Goal: Task Accomplishment & Management: Complete application form

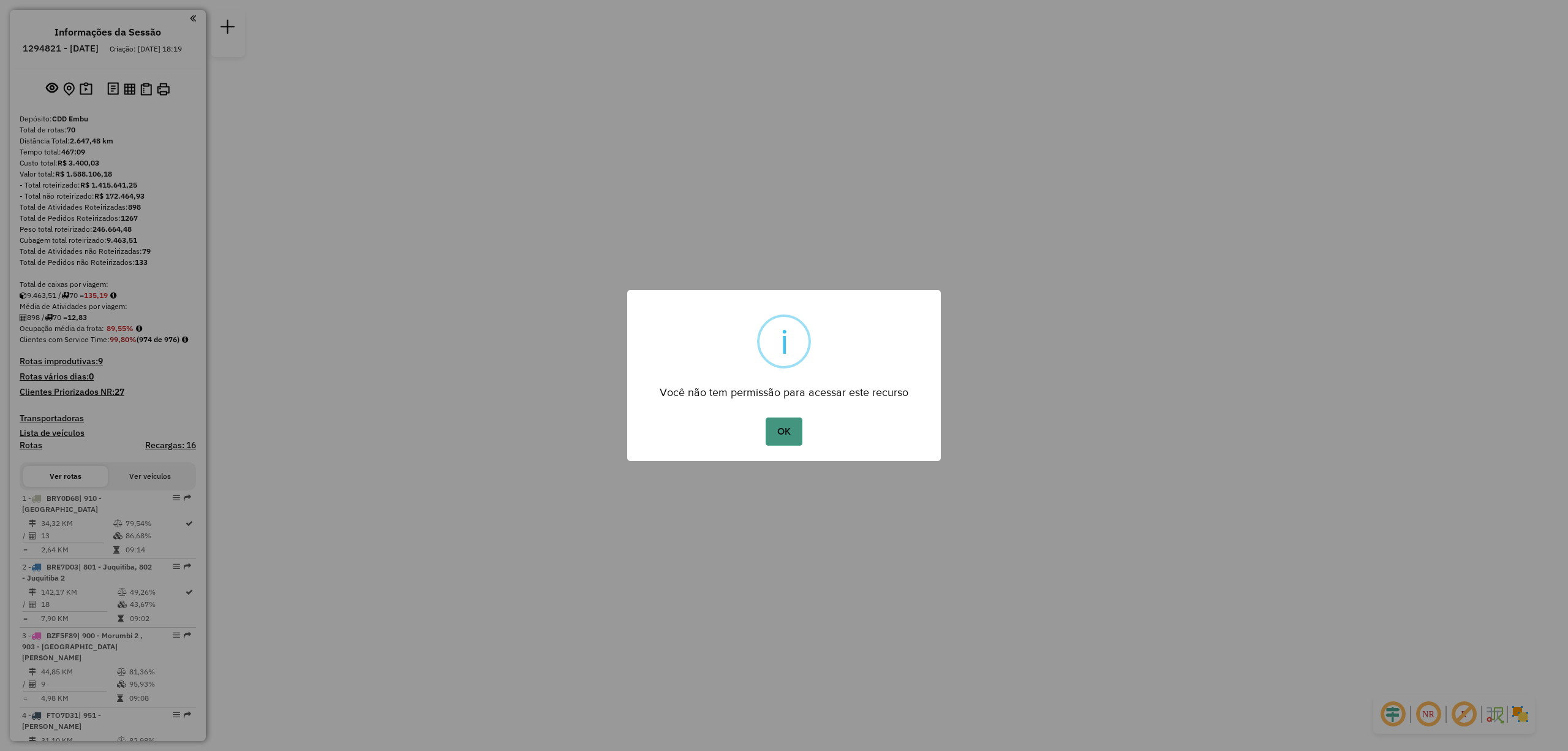
click at [790, 432] on button "OK" at bounding box center [784, 431] width 36 height 28
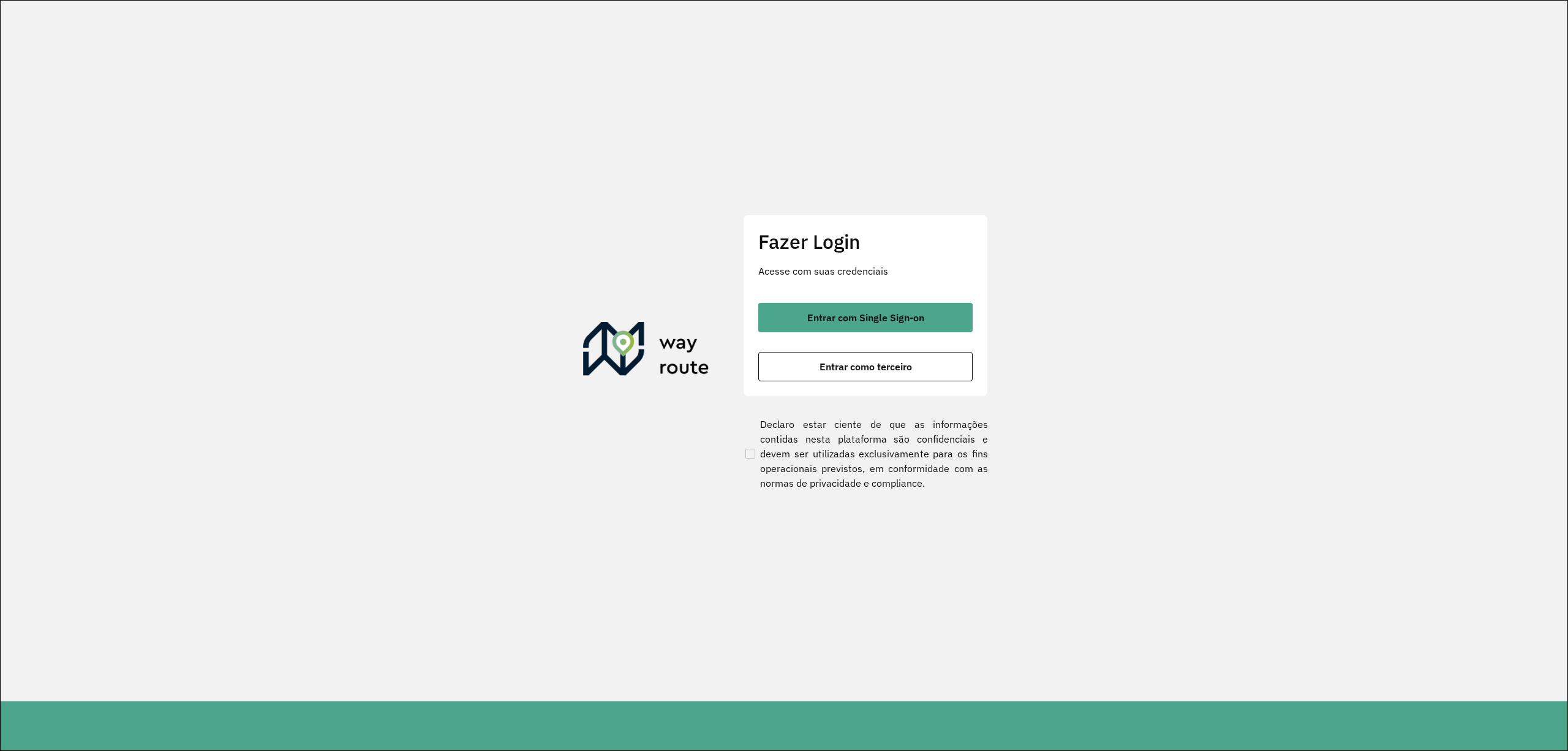
click at [947, 334] on div "Entrar com Single Sign-on Entrar como terceiro" at bounding box center [865, 342] width 214 height 79
click at [946, 329] on button "Entrar com Single Sign-on" at bounding box center [865, 317] width 214 height 30
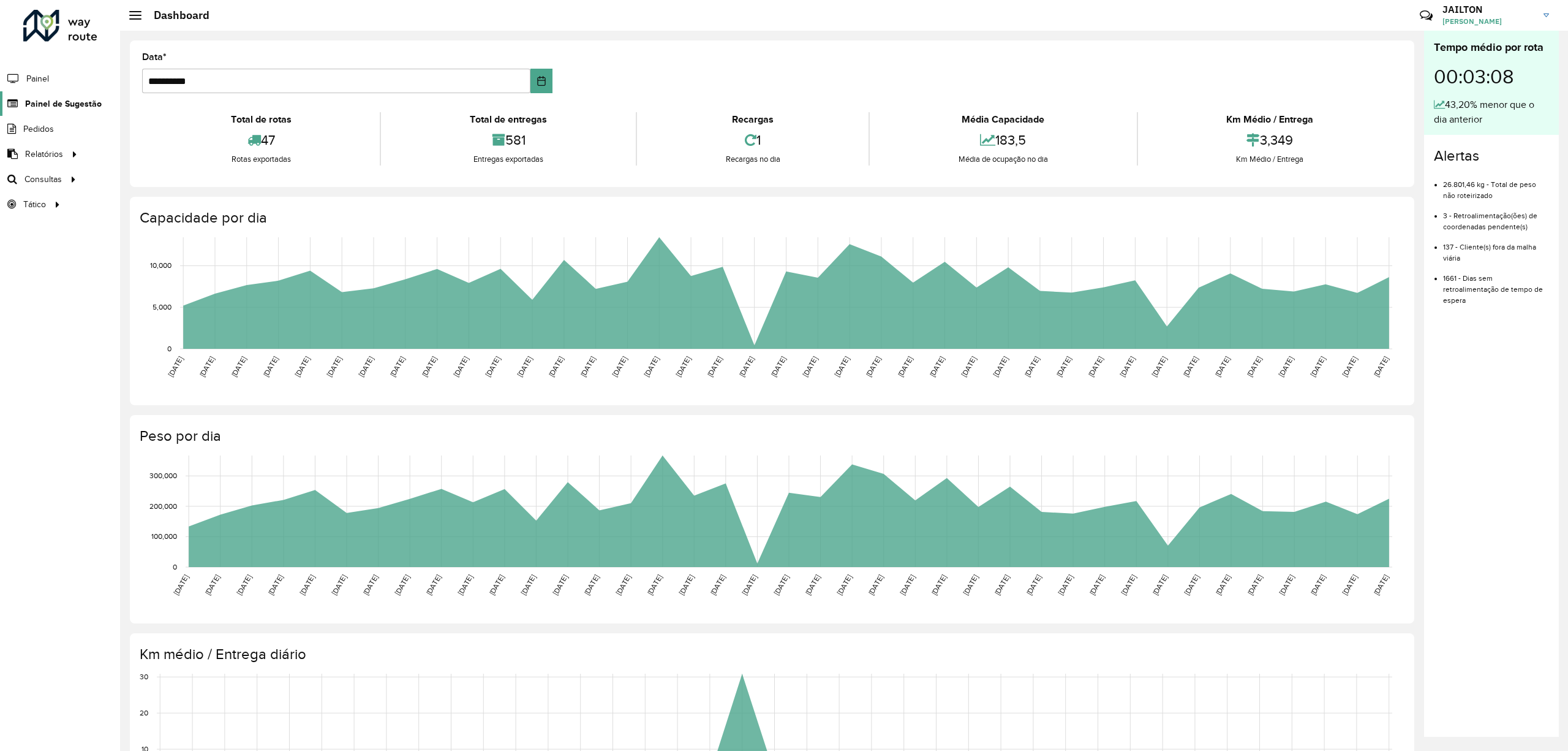
click at [67, 101] on span "Painel de Sugestão" at bounding box center [63, 104] width 76 height 13
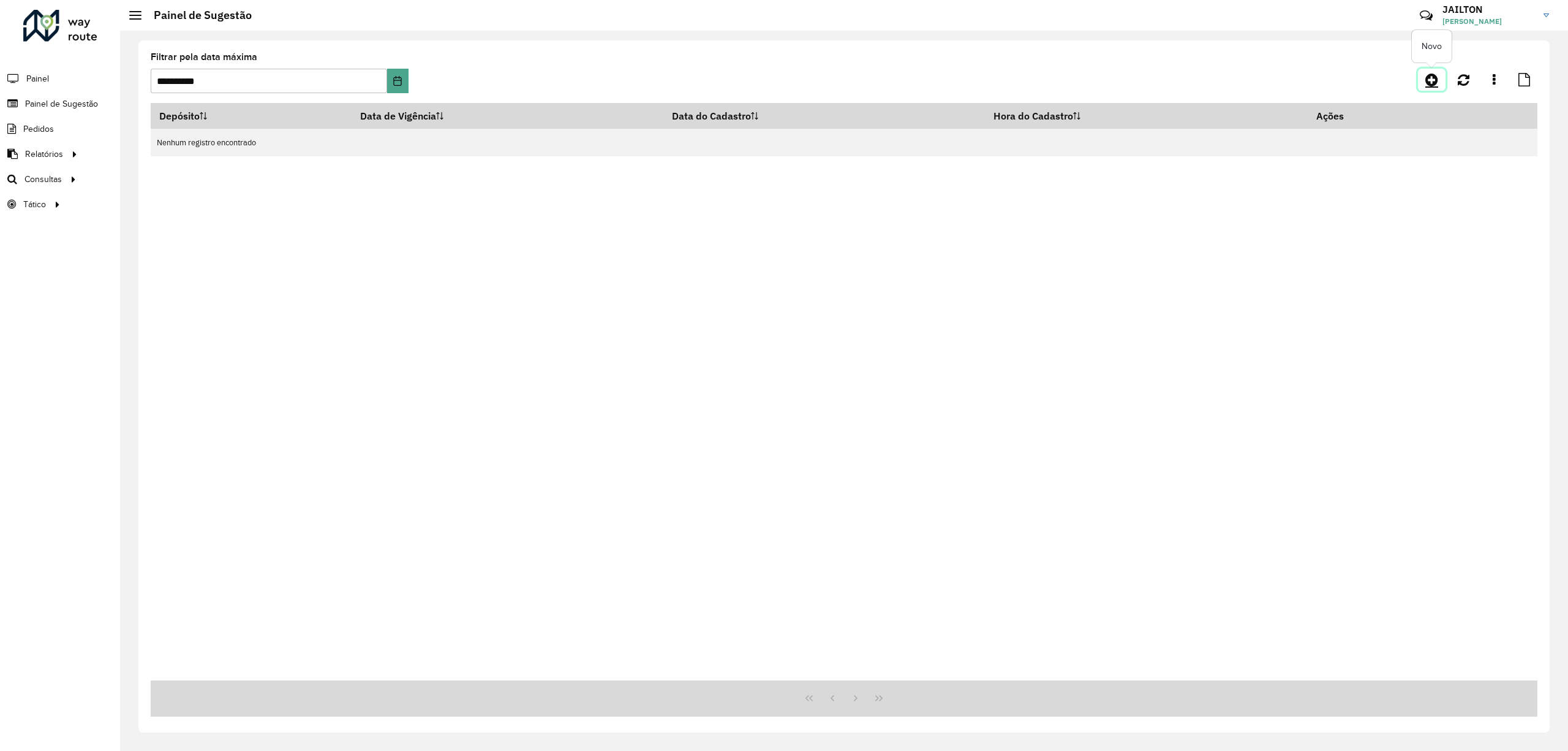
click at [1435, 79] on icon at bounding box center [1432, 80] width 13 height 14
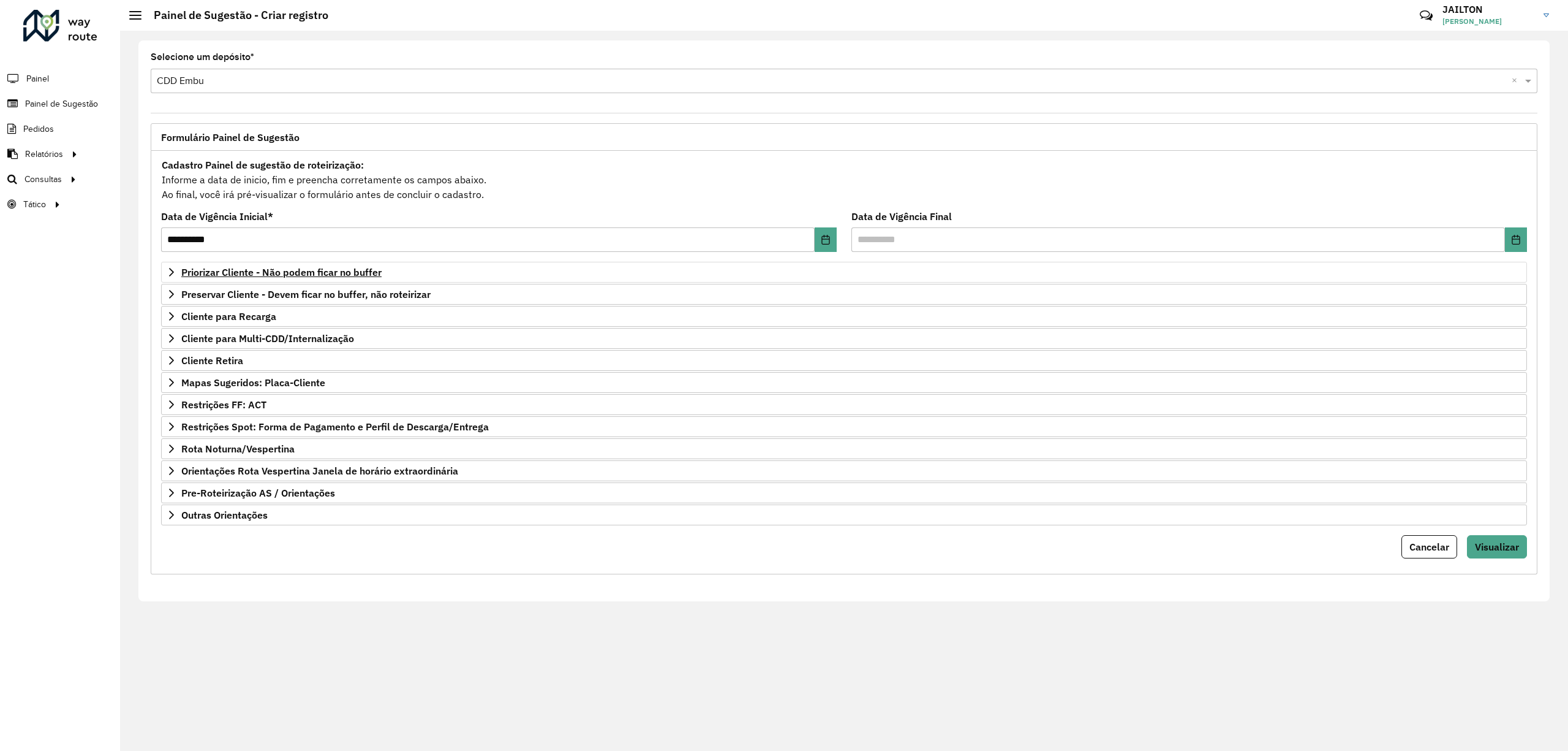
drag, startPoint x: 396, startPoint y: 285, endPoint x: 373, endPoint y: 278, distance: 24.0
click at [389, 282] on hb-app "Aguarde... Pop-up bloqueado! Seu navegador bloqueou automáticamente a abertura …" at bounding box center [784, 375] width 1568 height 751
click at [351, 272] on span "Priorizar Cliente - Não podem ficar no buffer" at bounding box center [281, 272] width 200 height 10
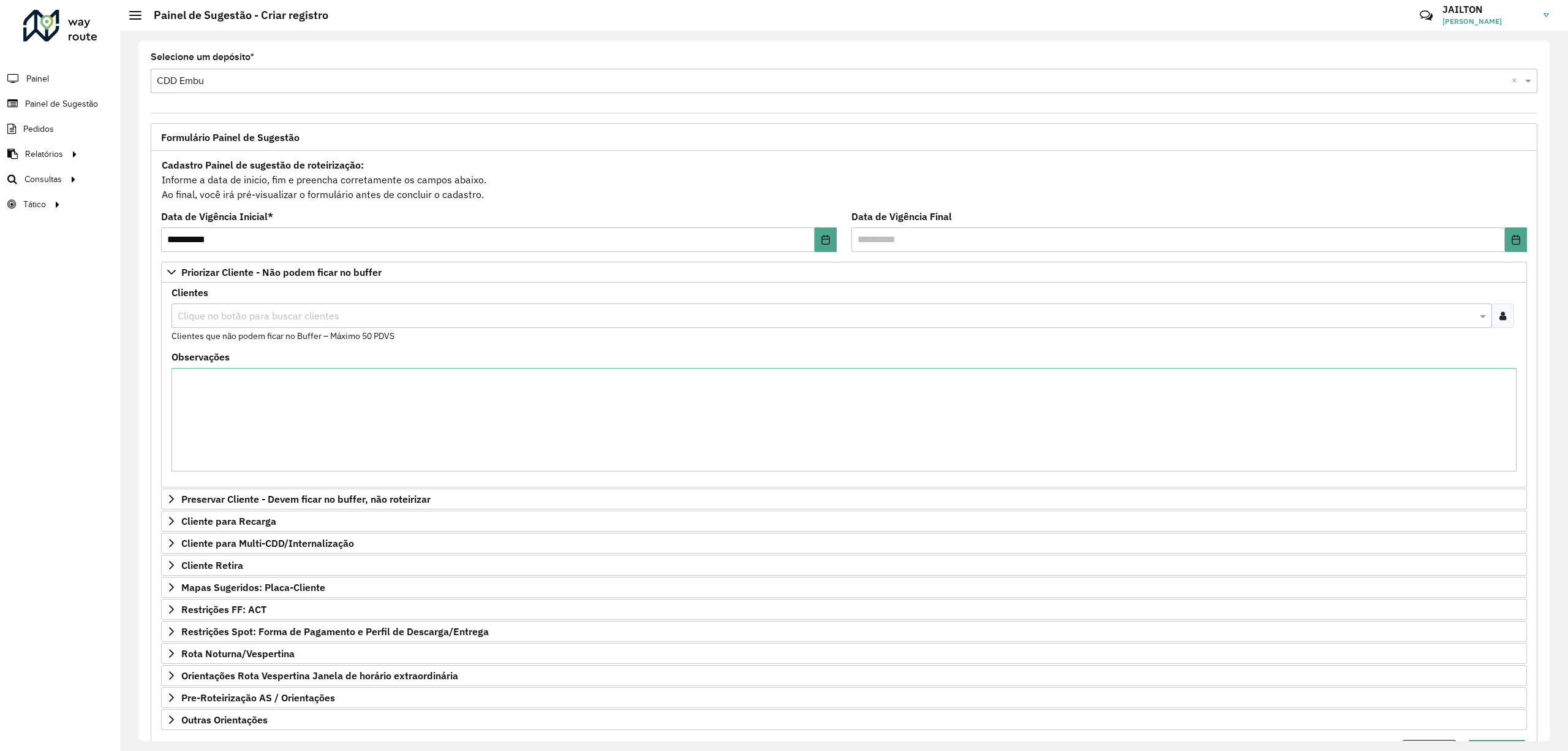
click at [1492, 319] on div at bounding box center [1503, 316] width 22 height 25
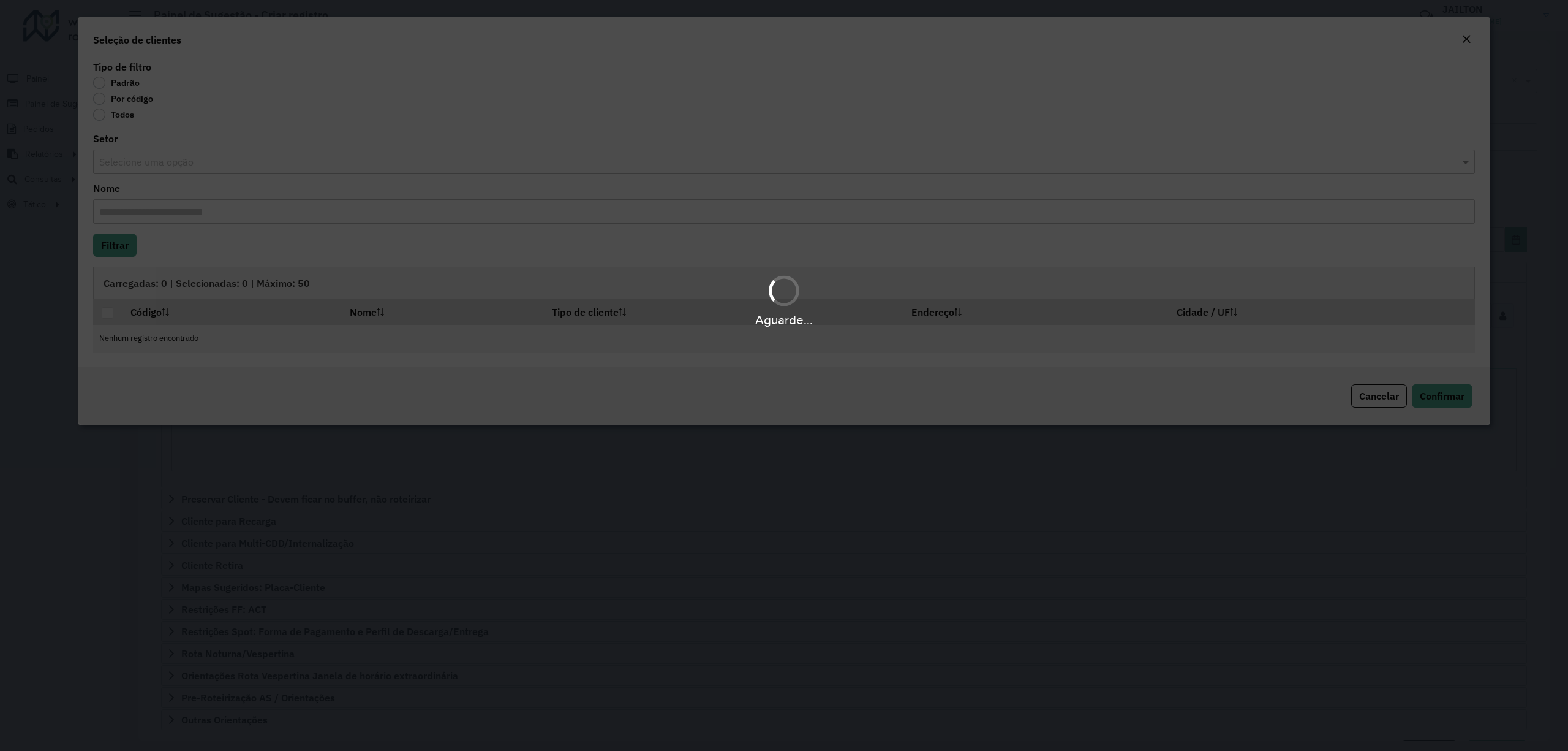
click at [138, 104] on div "Aguarde..." at bounding box center [784, 375] width 1568 height 751
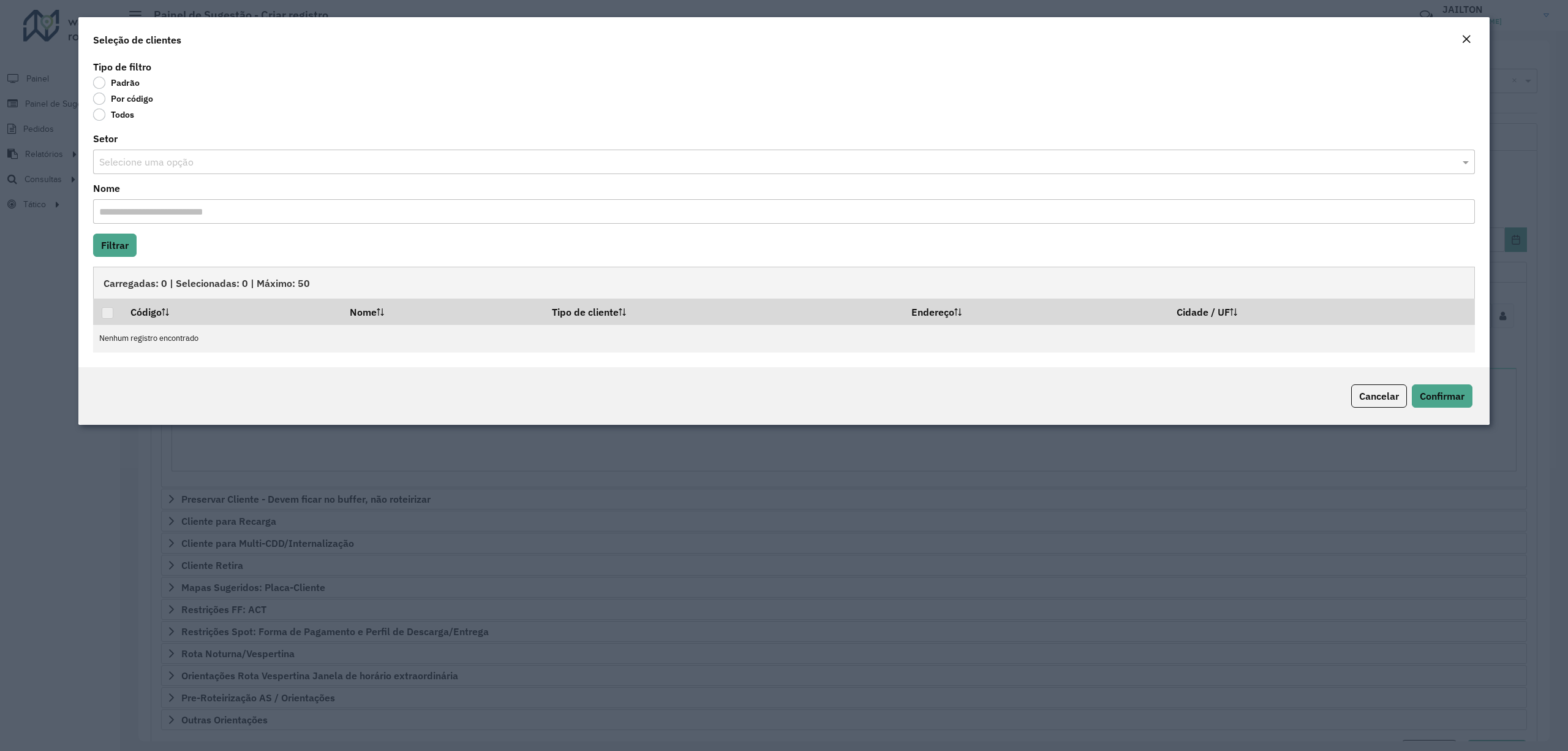
click at [130, 101] on label "Por código" at bounding box center [123, 98] width 60 height 12
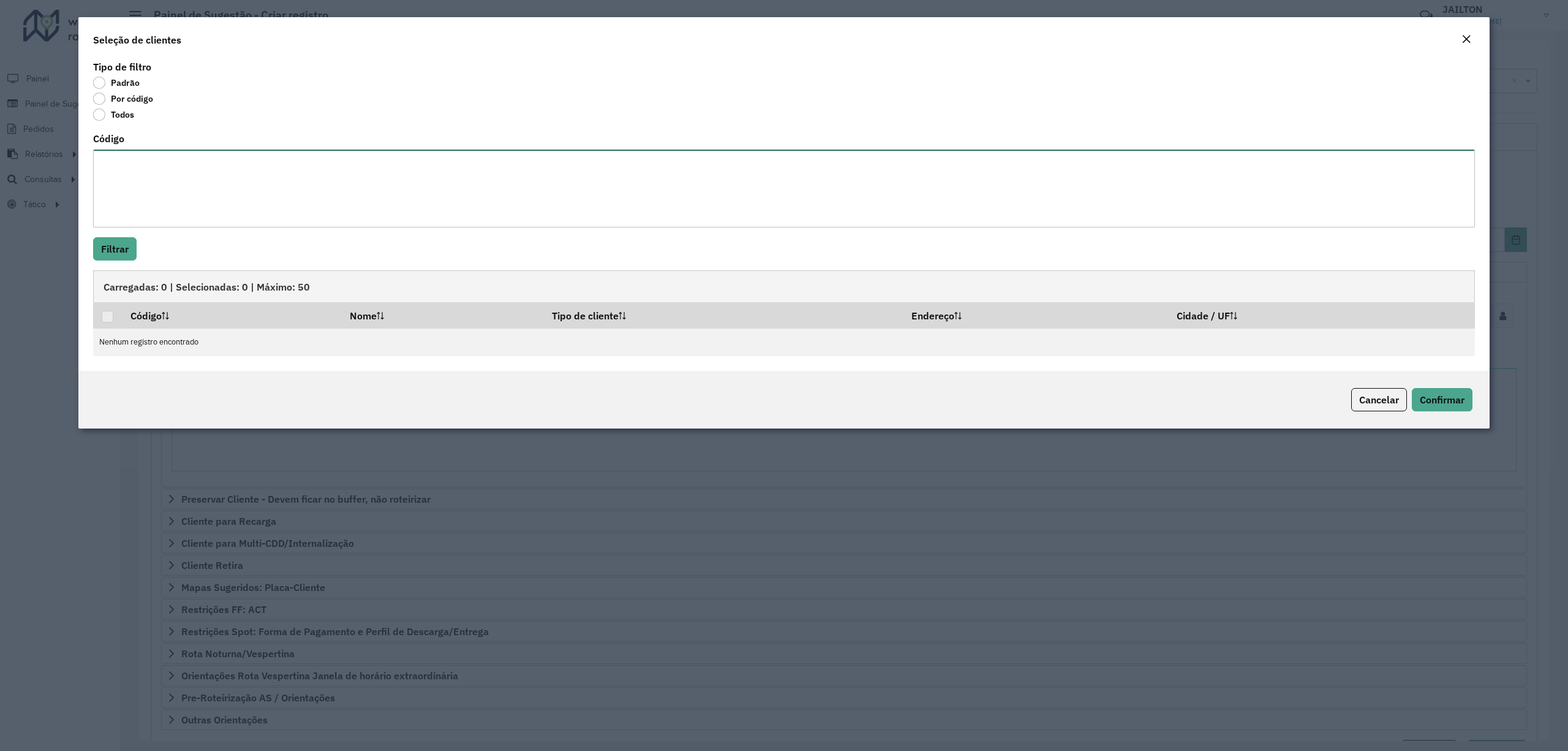
click at [172, 189] on textarea "Código" at bounding box center [784, 188] width 1382 height 78
type textarea "****"
click at [133, 239] on button "Filtrar" at bounding box center [115, 248] width 43 height 23
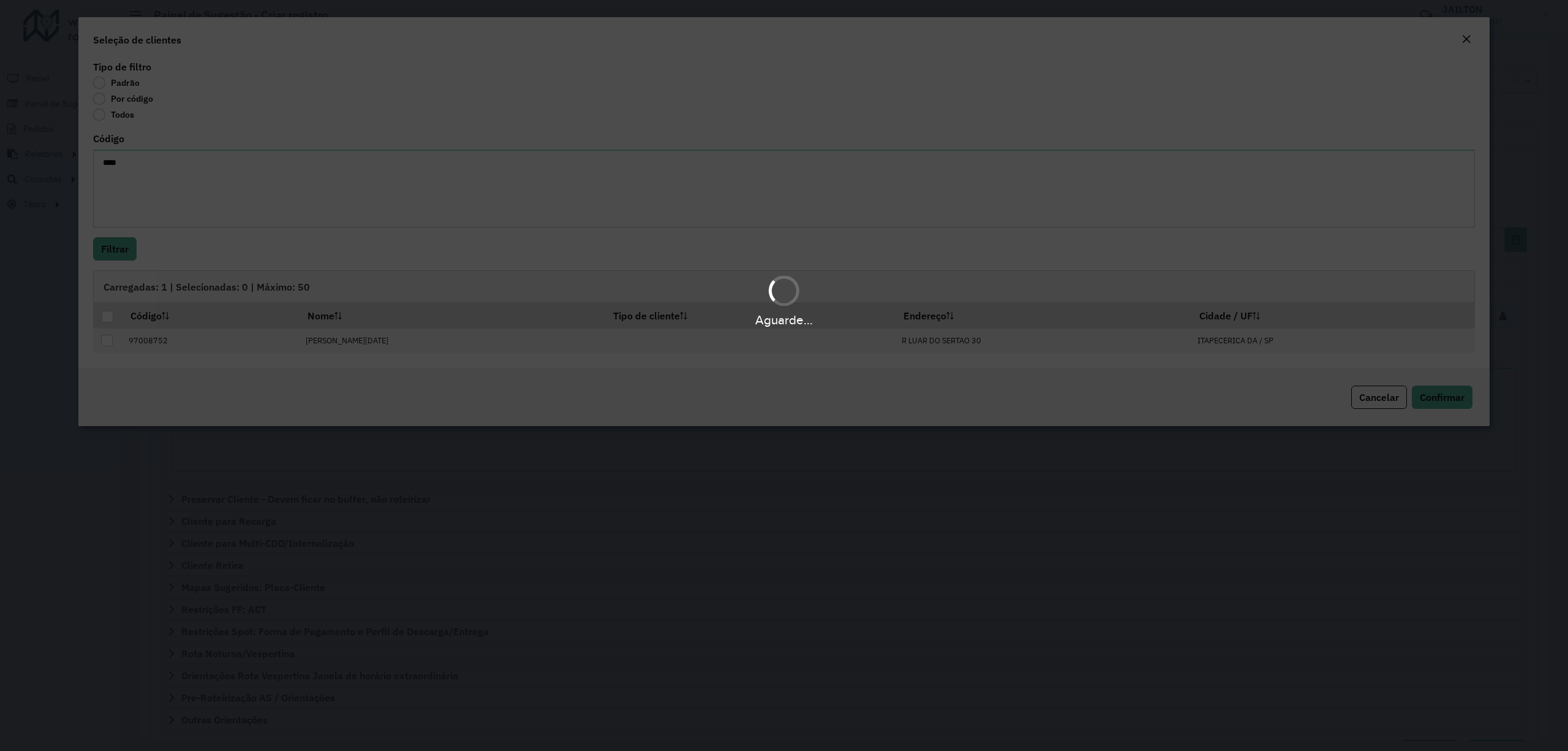
click at [124, 250] on div "Aguarde..." at bounding box center [784, 375] width 1568 height 751
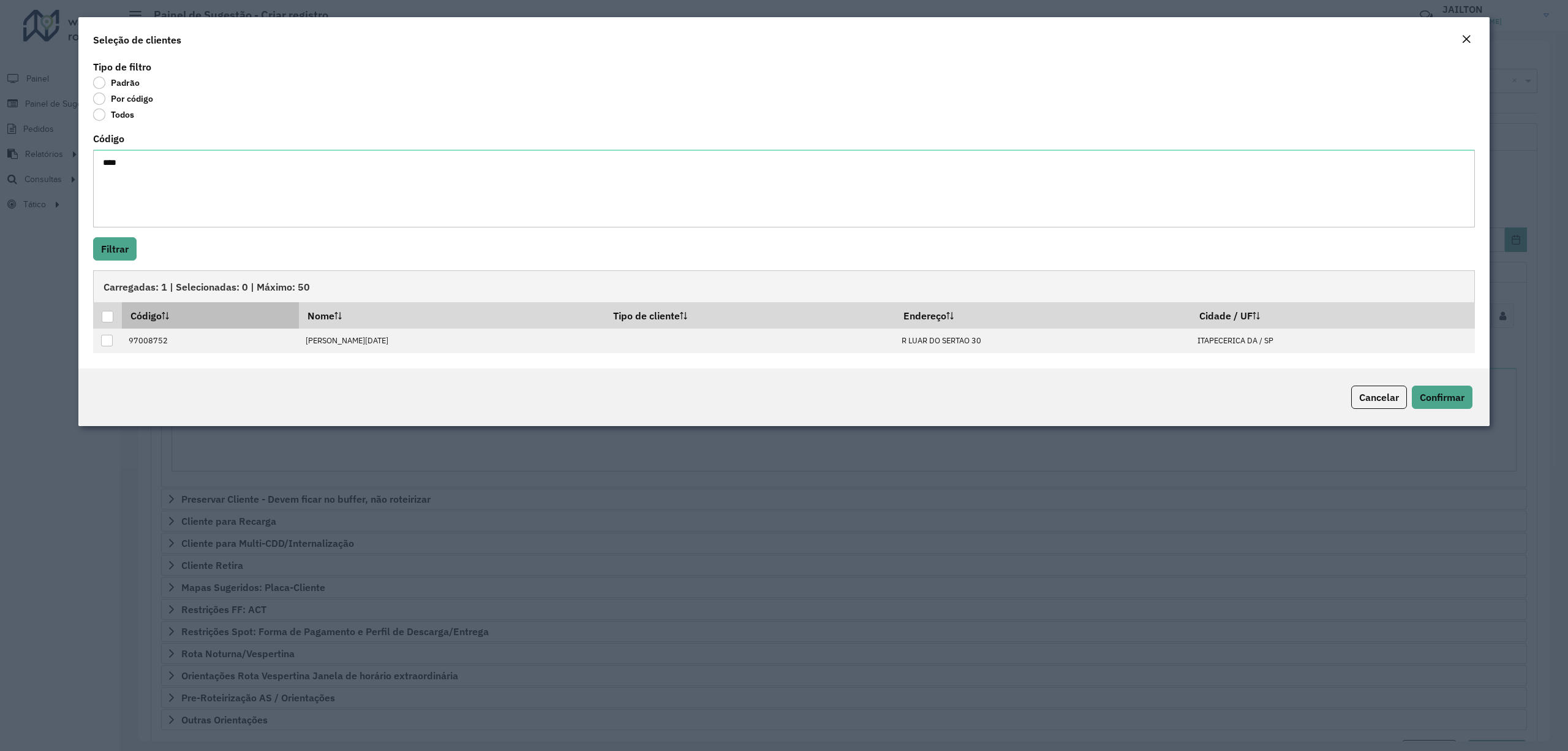
click at [124, 312] on th "Código" at bounding box center [210, 315] width 177 height 26
click at [115, 320] on th at bounding box center [108, 315] width 29 height 26
click at [110, 324] on th at bounding box center [108, 315] width 29 height 26
click at [105, 323] on div at bounding box center [108, 316] width 12 height 12
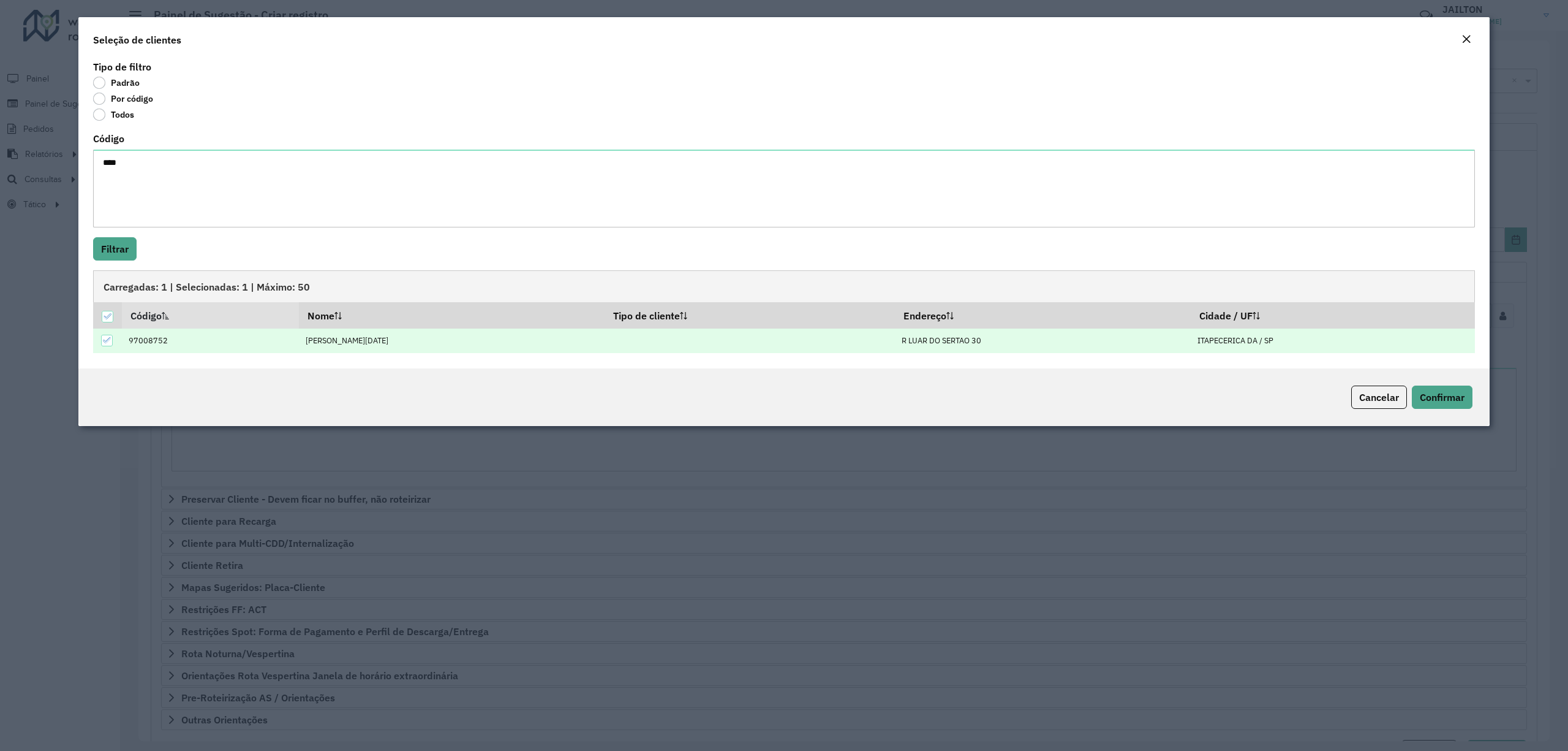
click at [1432, 385] on div "Cancelar Confirmar" at bounding box center [784, 397] width 1411 height 58
click at [1444, 400] on span "Confirmar" at bounding box center [1442, 397] width 45 height 12
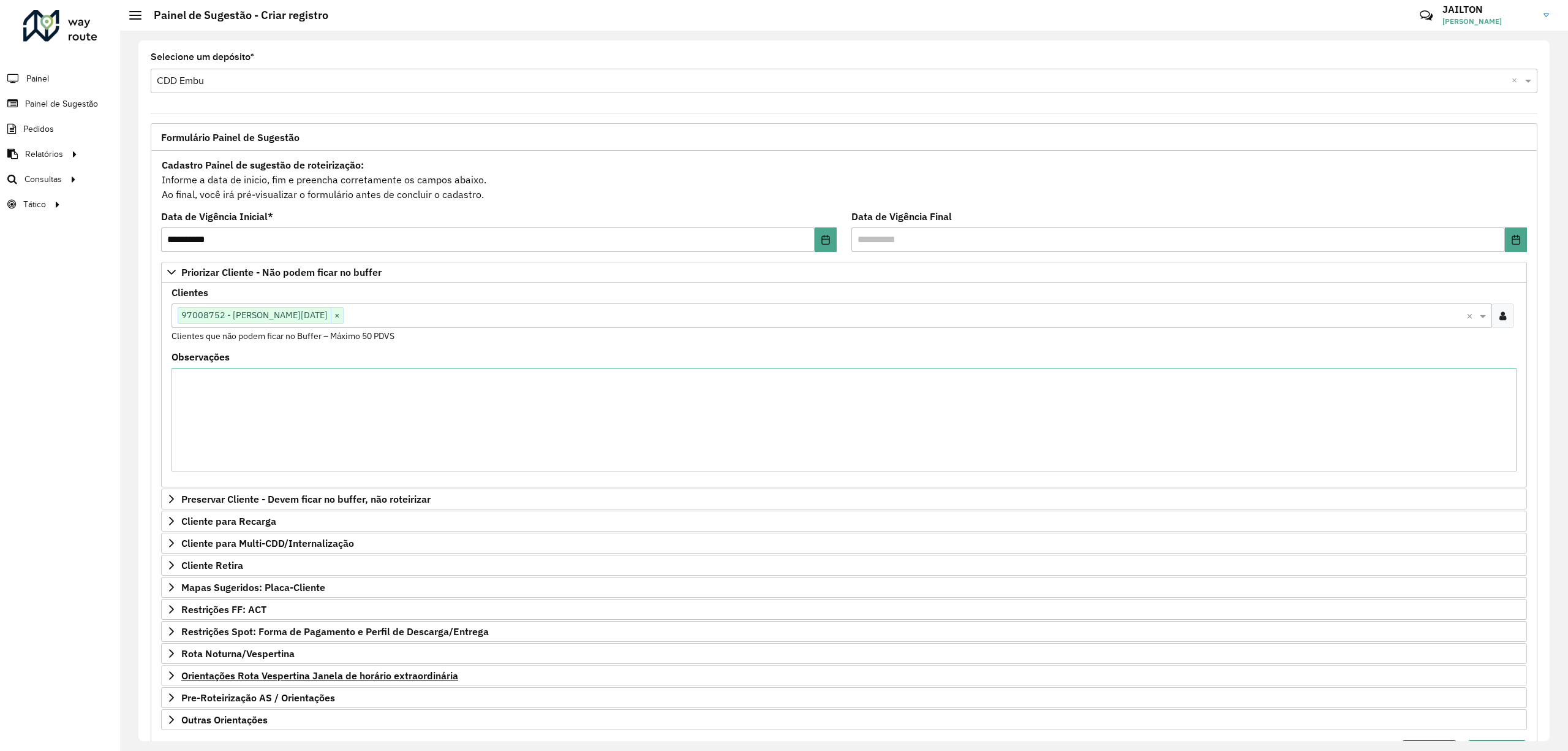
scroll to position [71, 0]
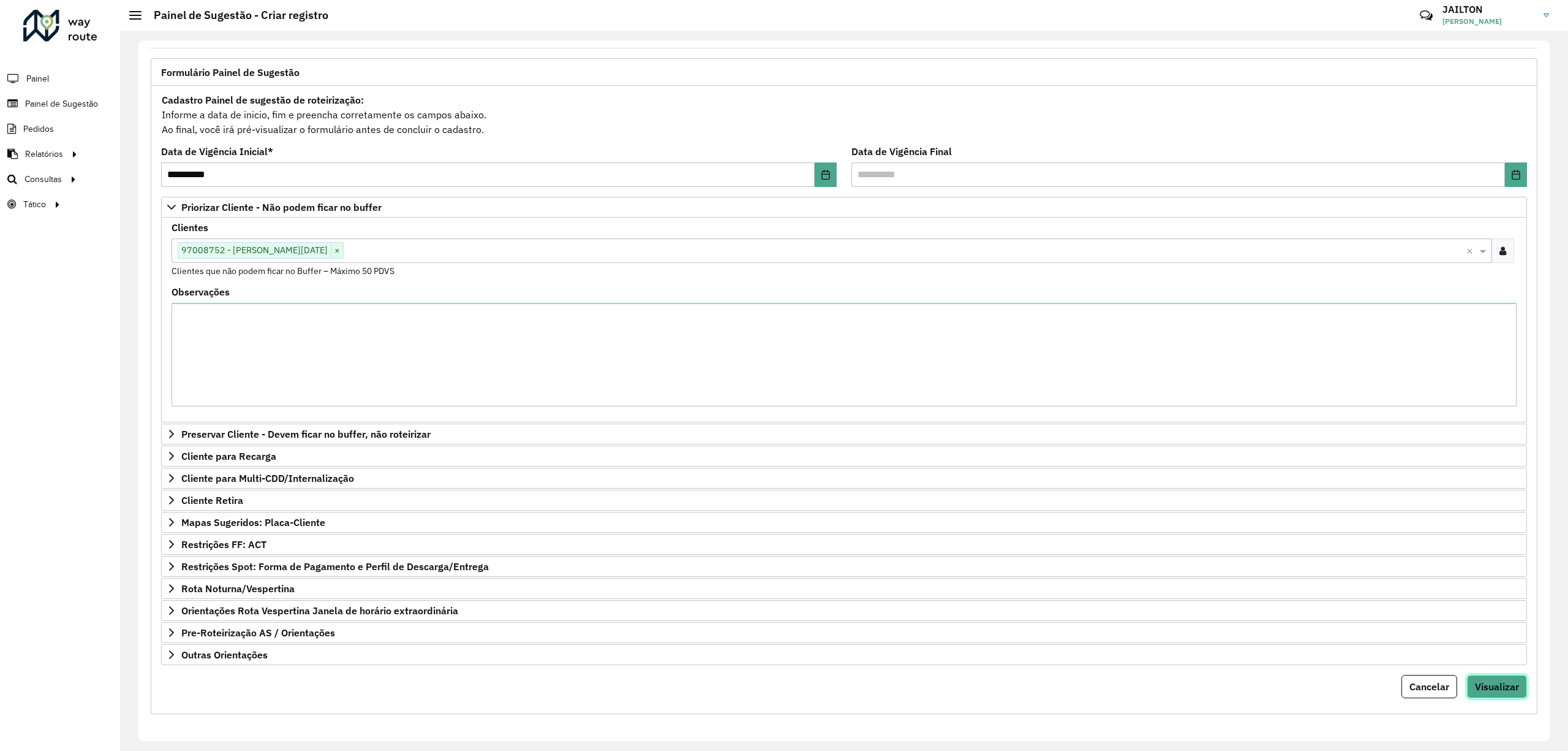
click at [1501, 684] on span "Visualizar" at bounding box center [1497, 686] width 44 height 12
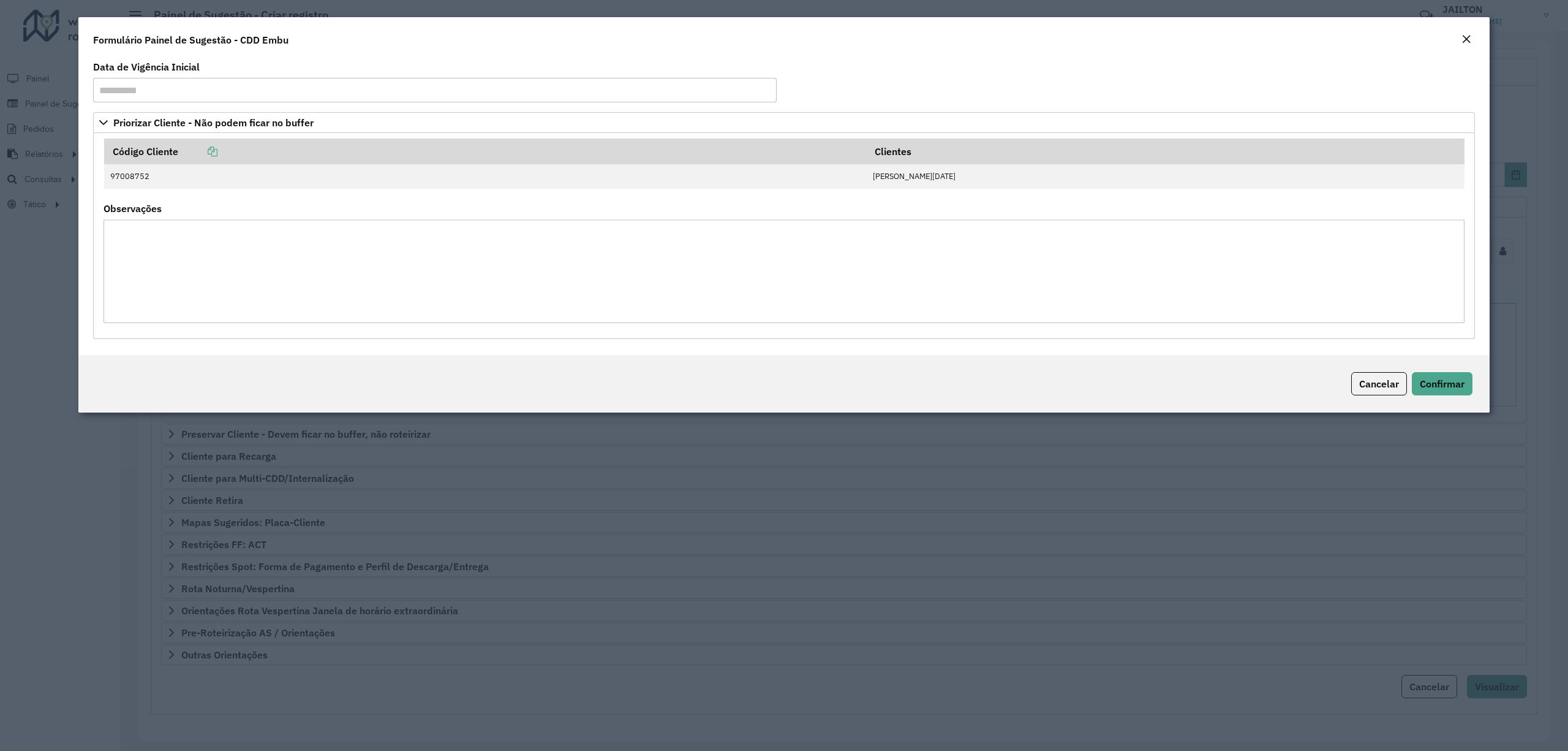
click at [1464, 42] on em "Close" at bounding box center [1466, 39] width 10 height 10
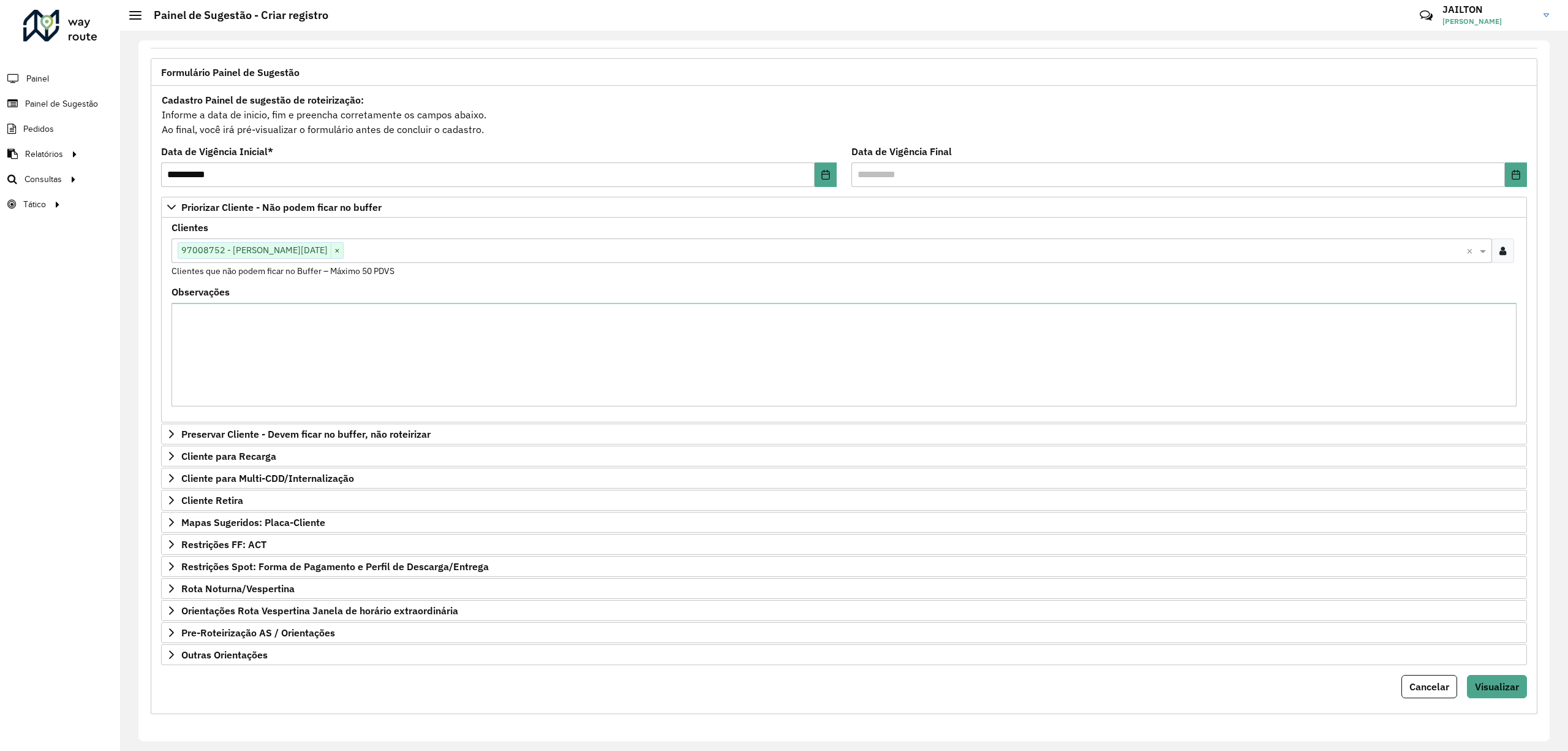
click at [1497, 239] on div at bounding box center [1503, 251] width 22 height 25
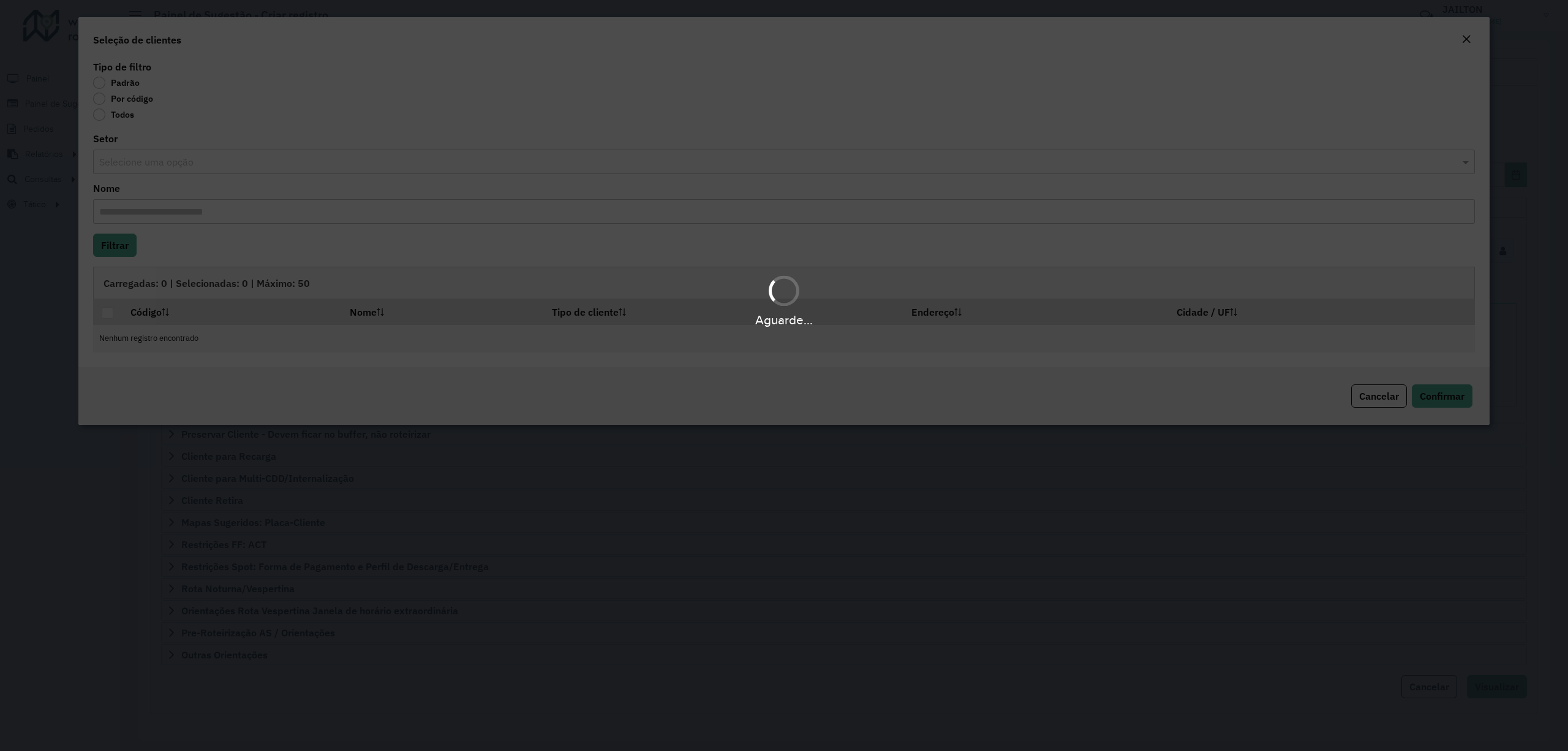
click at [149, 105] on div "Aguarde..." at bounding box center [784, 375] width 1568 height 751
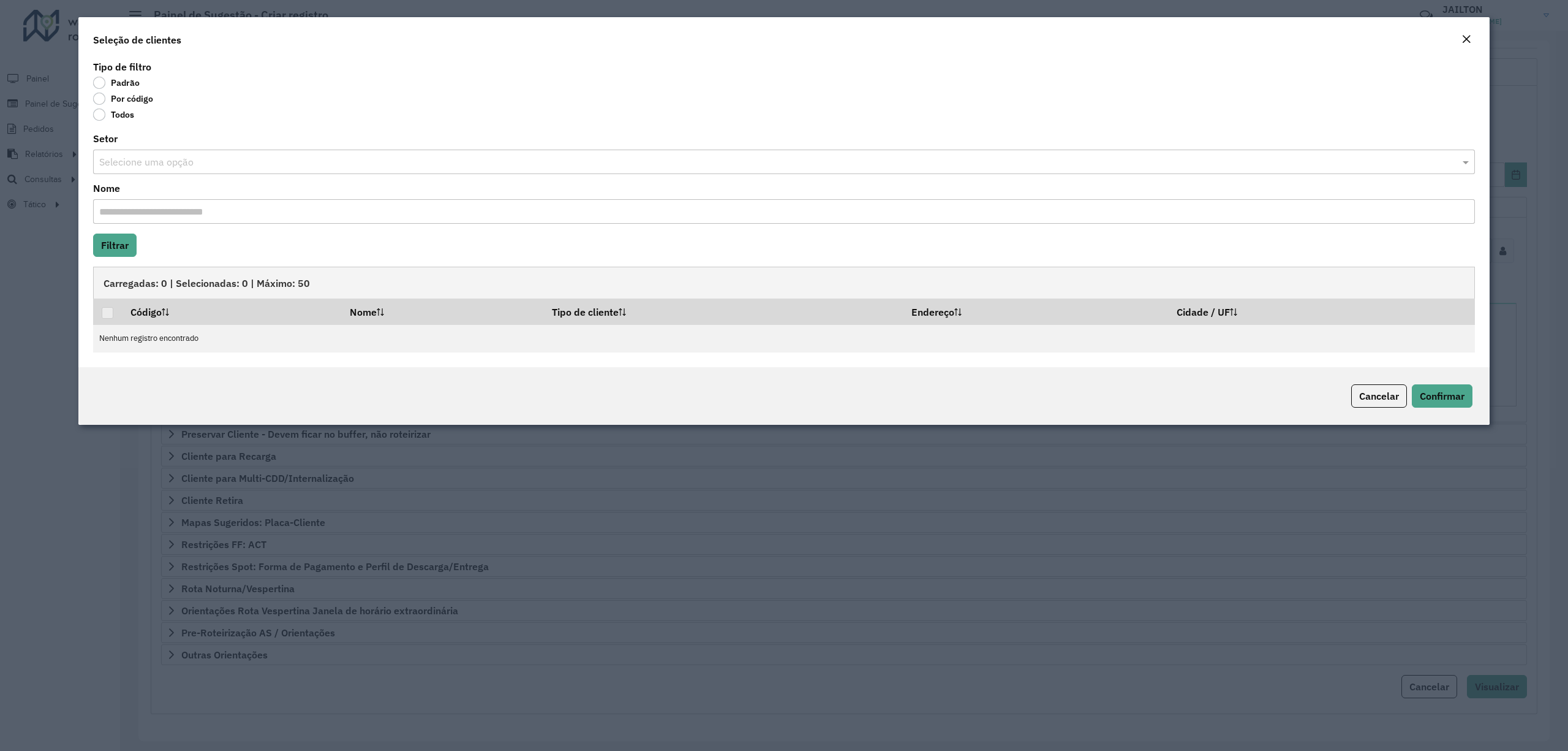
click at [144, 105] on div "Por código" at bounding box center [784, 101] width 1382 height 14
click at [135, 94] on label "Por código" at bounding box center [123, 98] width 60 height 12
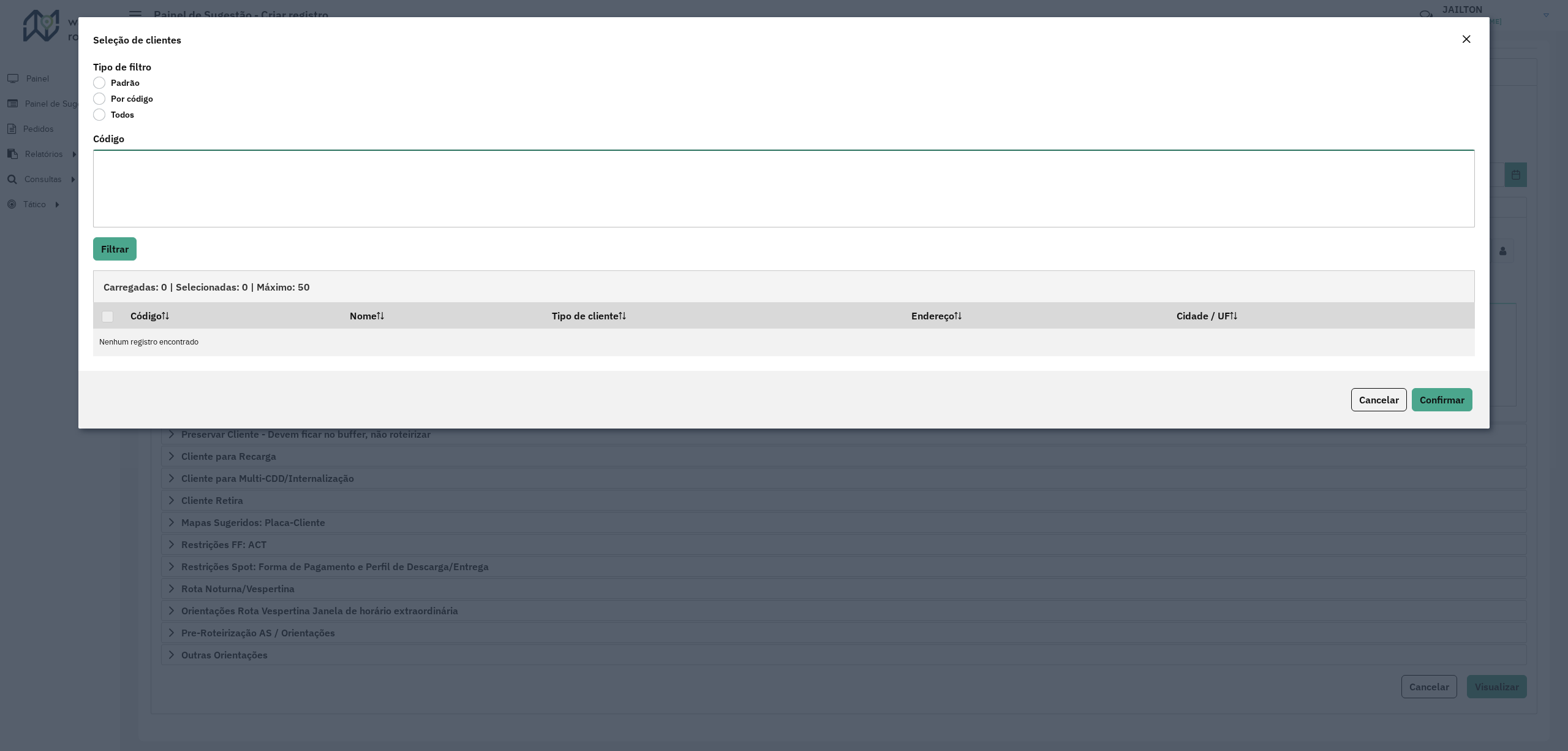
click at [270, 194] on textarea "Código" at bounding box center [784, 188] width 1382 height 78
paste textarea "**** ***** ***** ***** ***** *** ***** ***** ***** ***** ***** ***** ***** ****…"
type textarea "**** ***** ***** ***** ***** *** ***** ***** ***** ***** ***** ***** ***** ****…"
click at [115, 239] on button "Filtrar" at bounding box center [115, 248] width 43 height 23
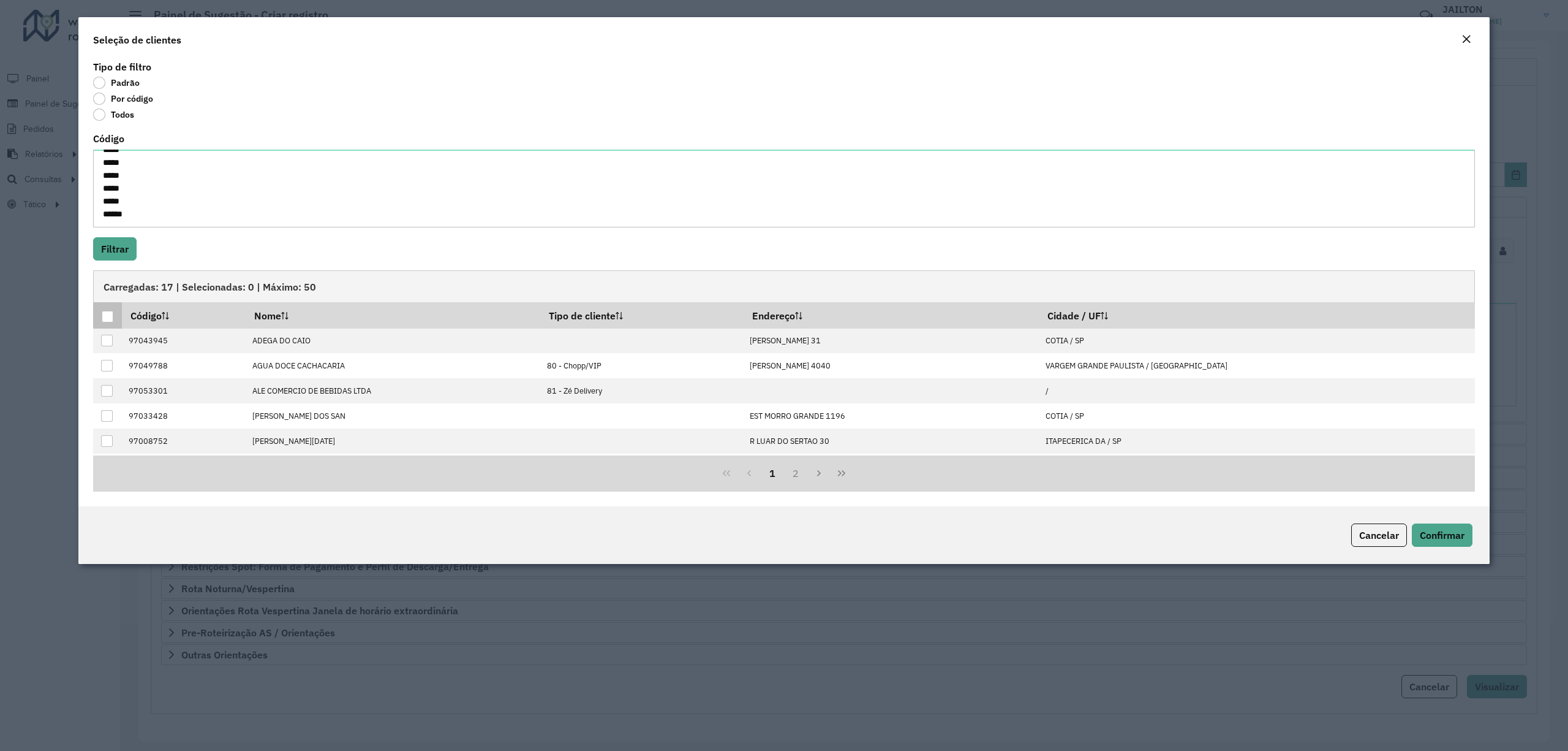
click at [109, 312] on div at bounding box center [108, 316] width 11 height 11
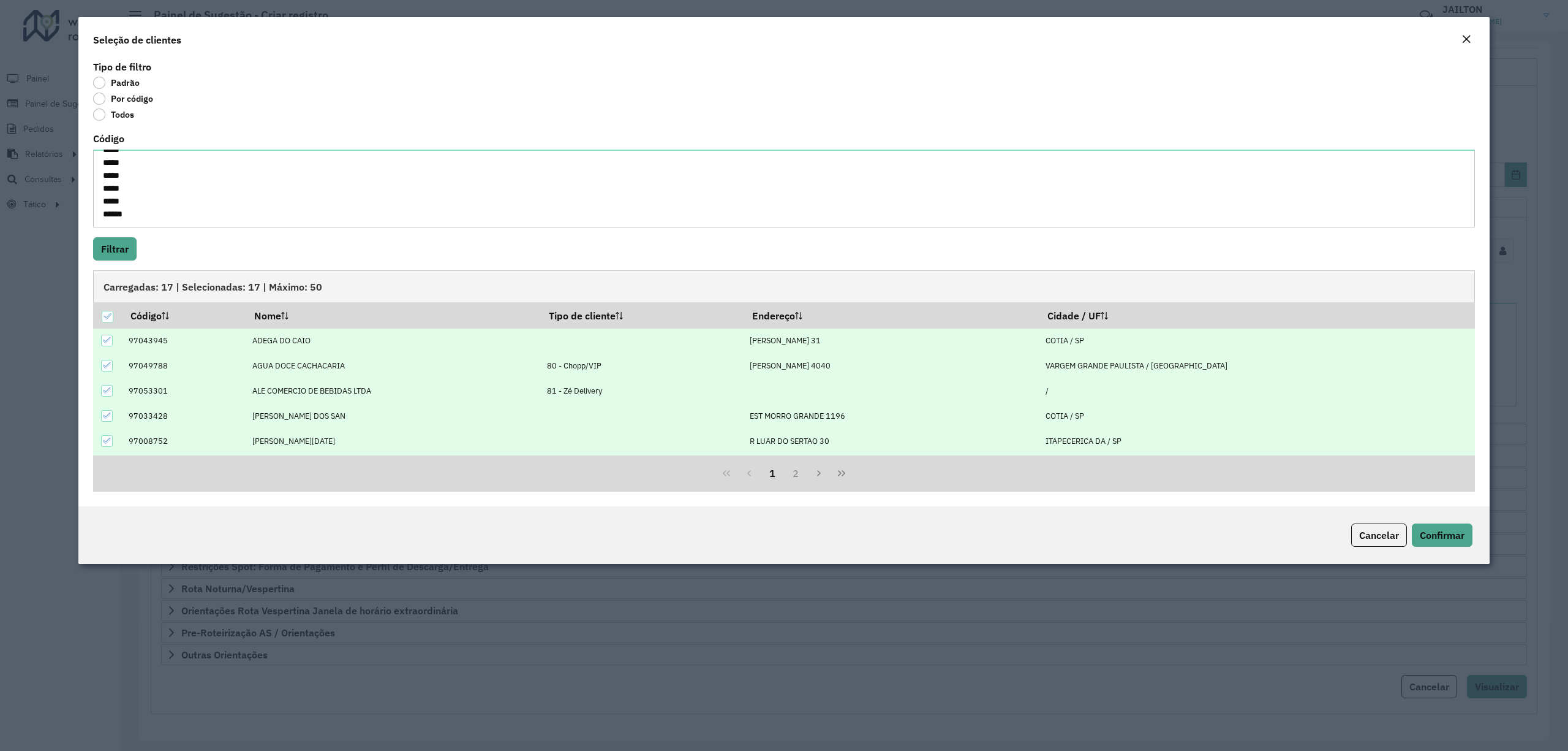
scroll to position [125, 0]
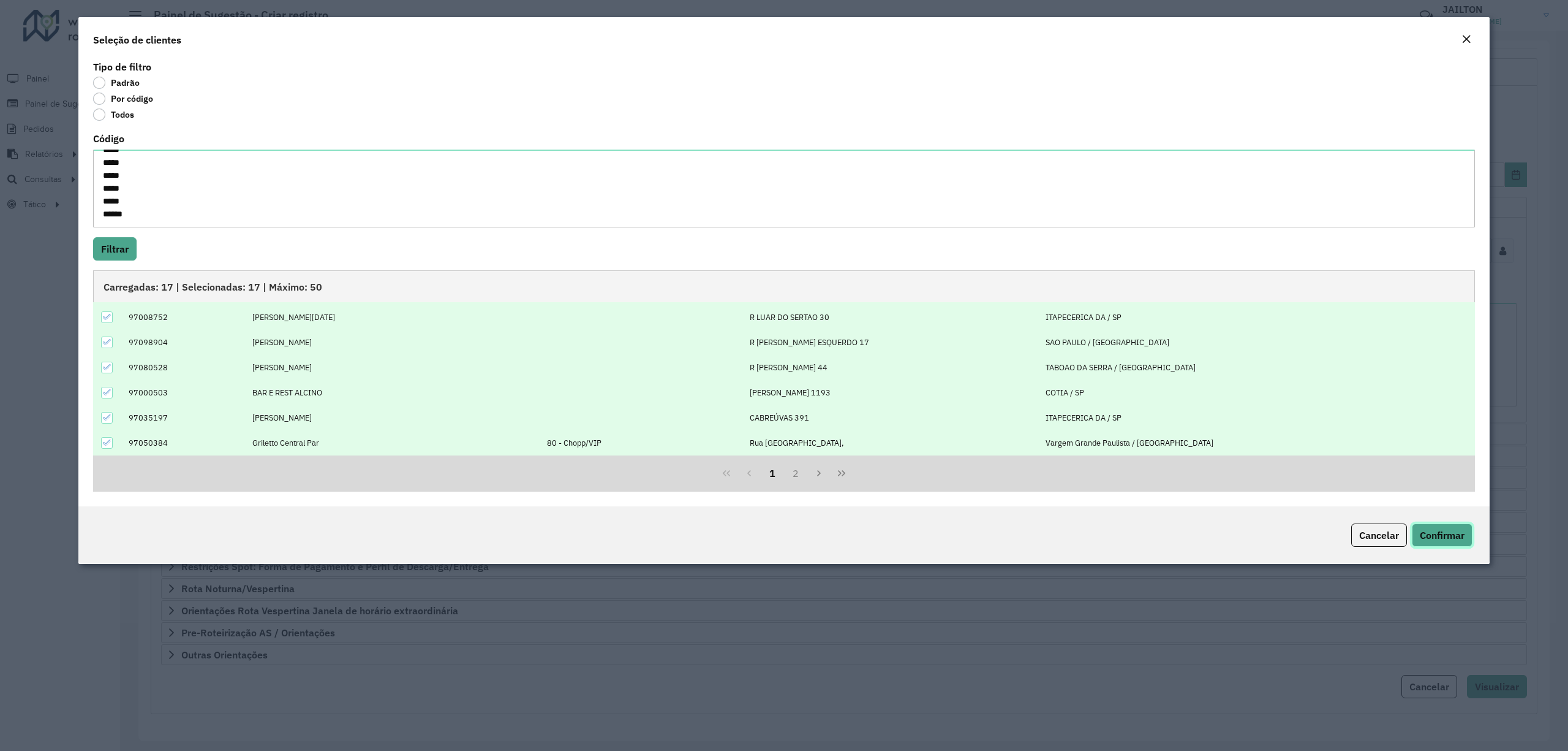
drag, startPoint x: 1460, startPoint y: 544, endPoint x: 1450, endPoint y: 541, distance: 10.4
click at [1458, 544] on button "Confirmar" at bounding box center [1442, 534] width 61 height 23
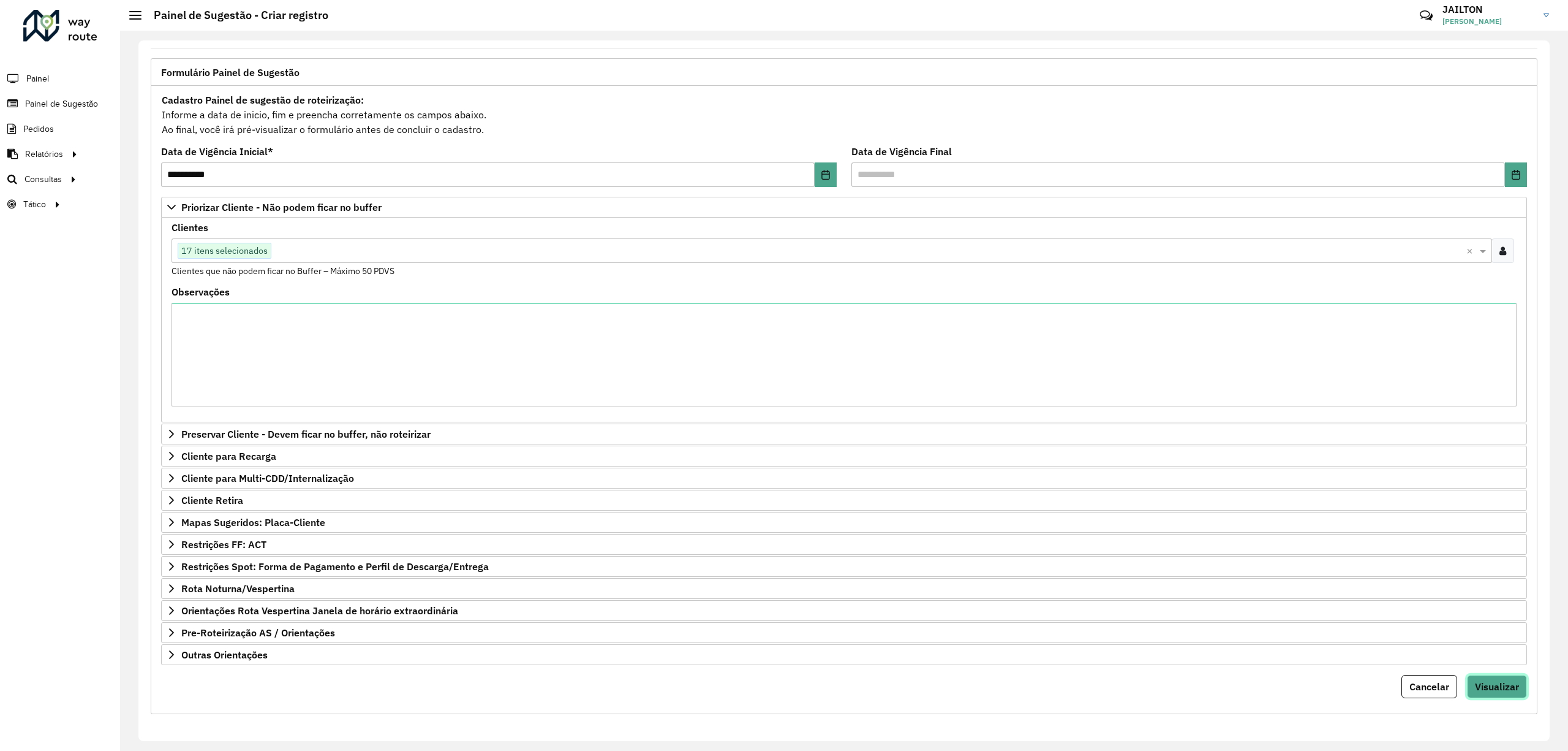
click at [1522, 680] on button "Visualizar" at bounding box center [1497, 686] width 60 height 23
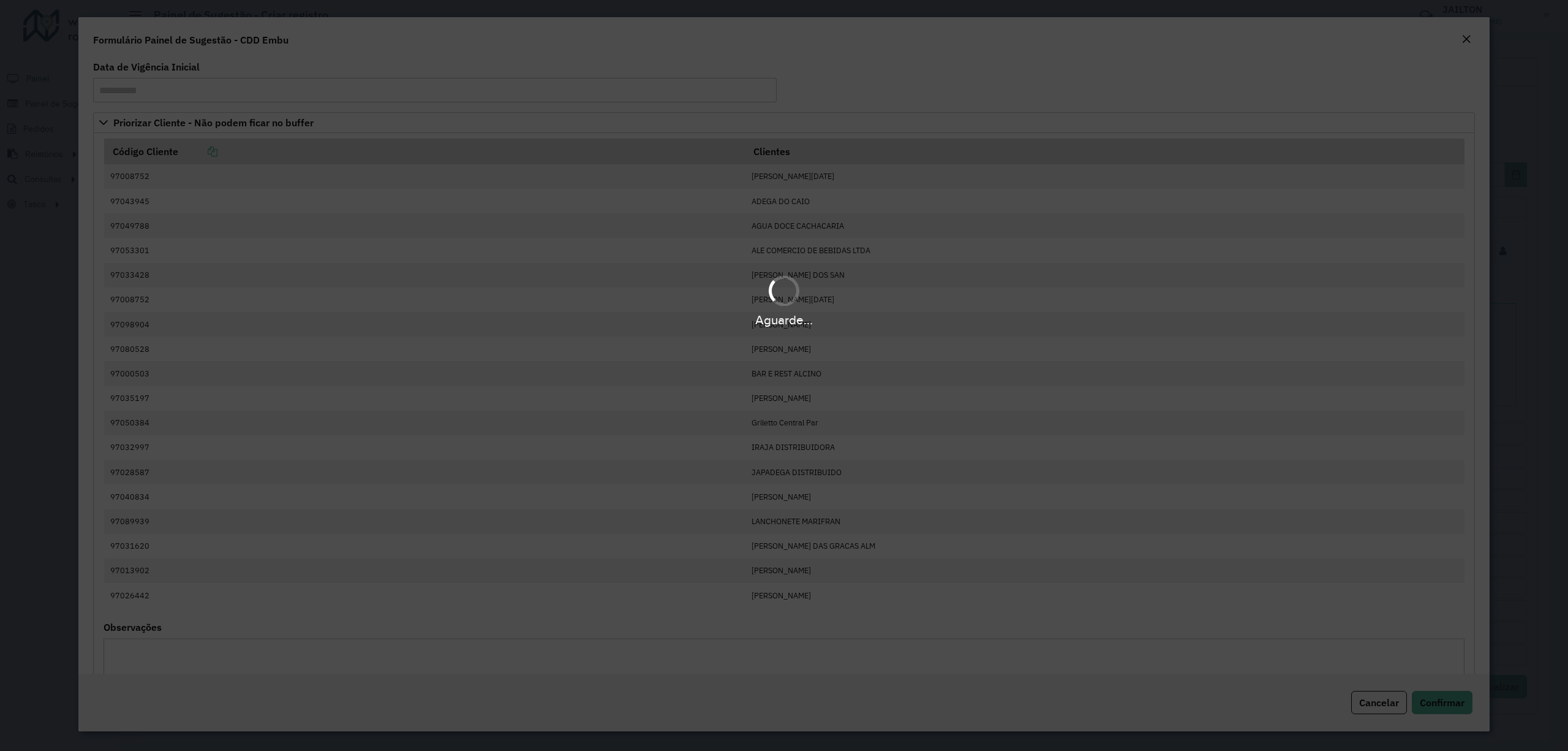
click at [1447, 686] on div "Cancelar Confirmar" at bounding box center [784, 702] width 1411 height 58
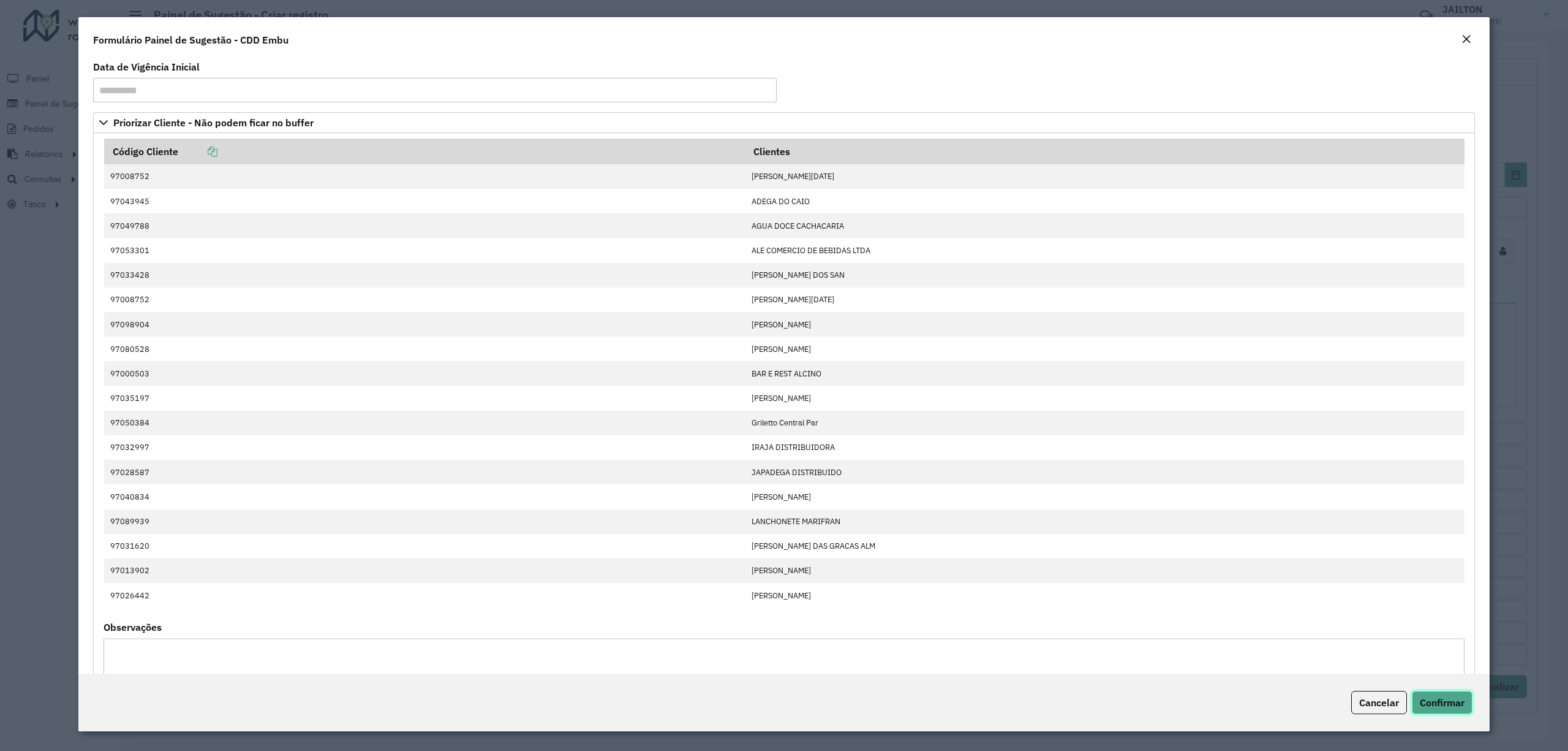
click at [1451, 696] on span "Confirmar" at bounding box center [1442, 702] width 45 height 12
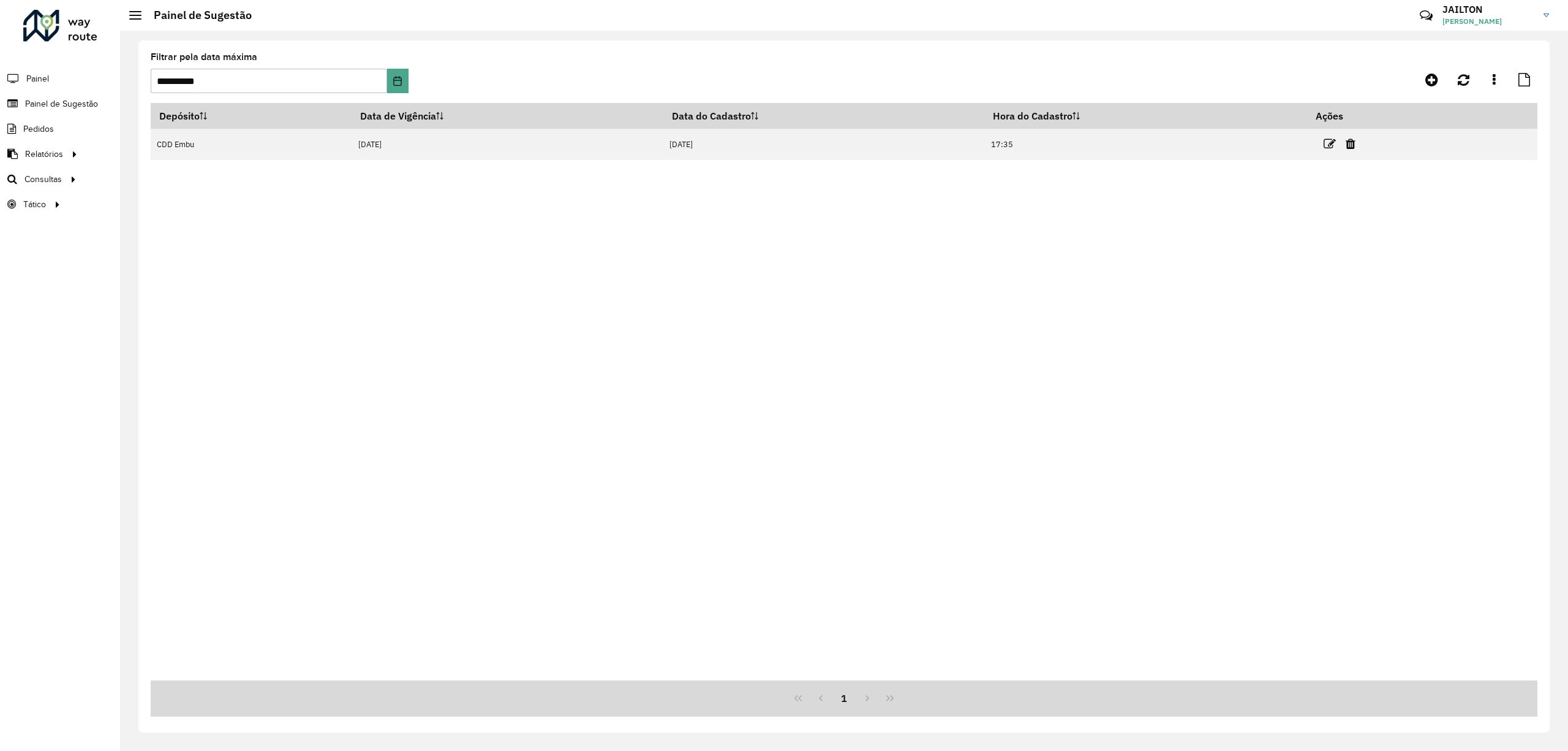
click at [1336, 149] on link at bounding box center [1330, 144] width 12 height 17
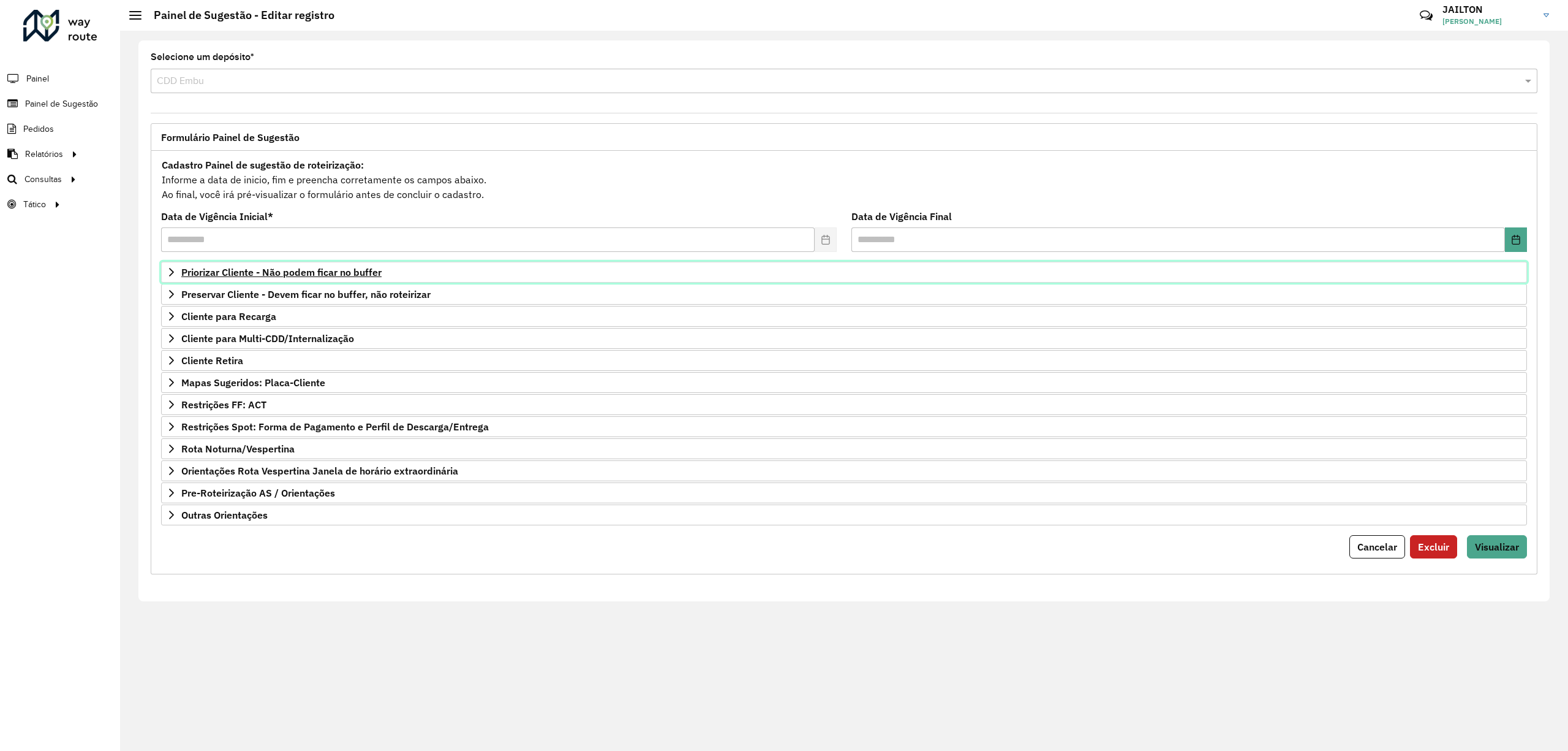
click at [324, 277] on span "Priorizar Cliente - Não podem ficar no buffer" at bounding box center [281, 272] width 200 height 10
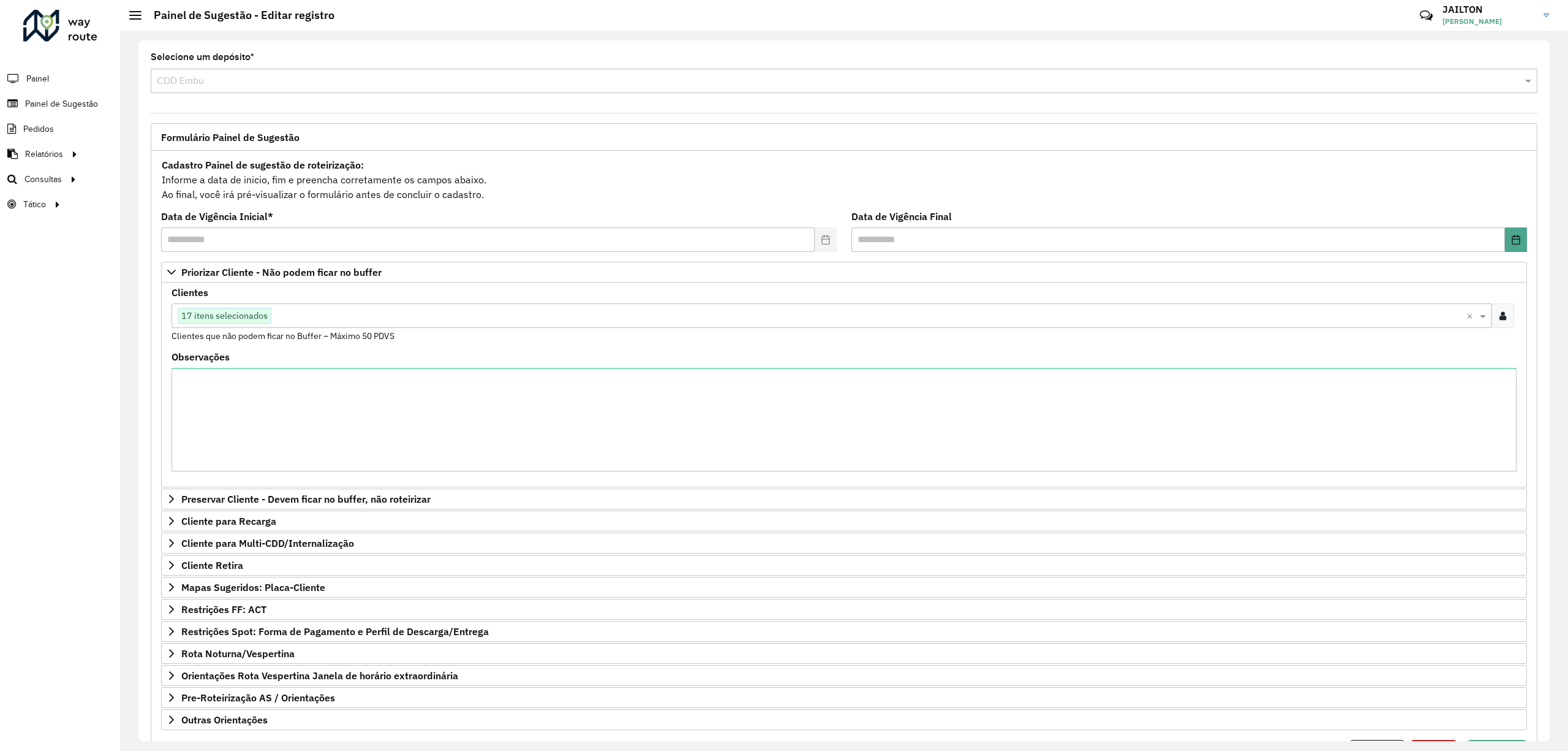
click at [1492, 320] on div at bounding box center [1503, 316] width 22 height 25
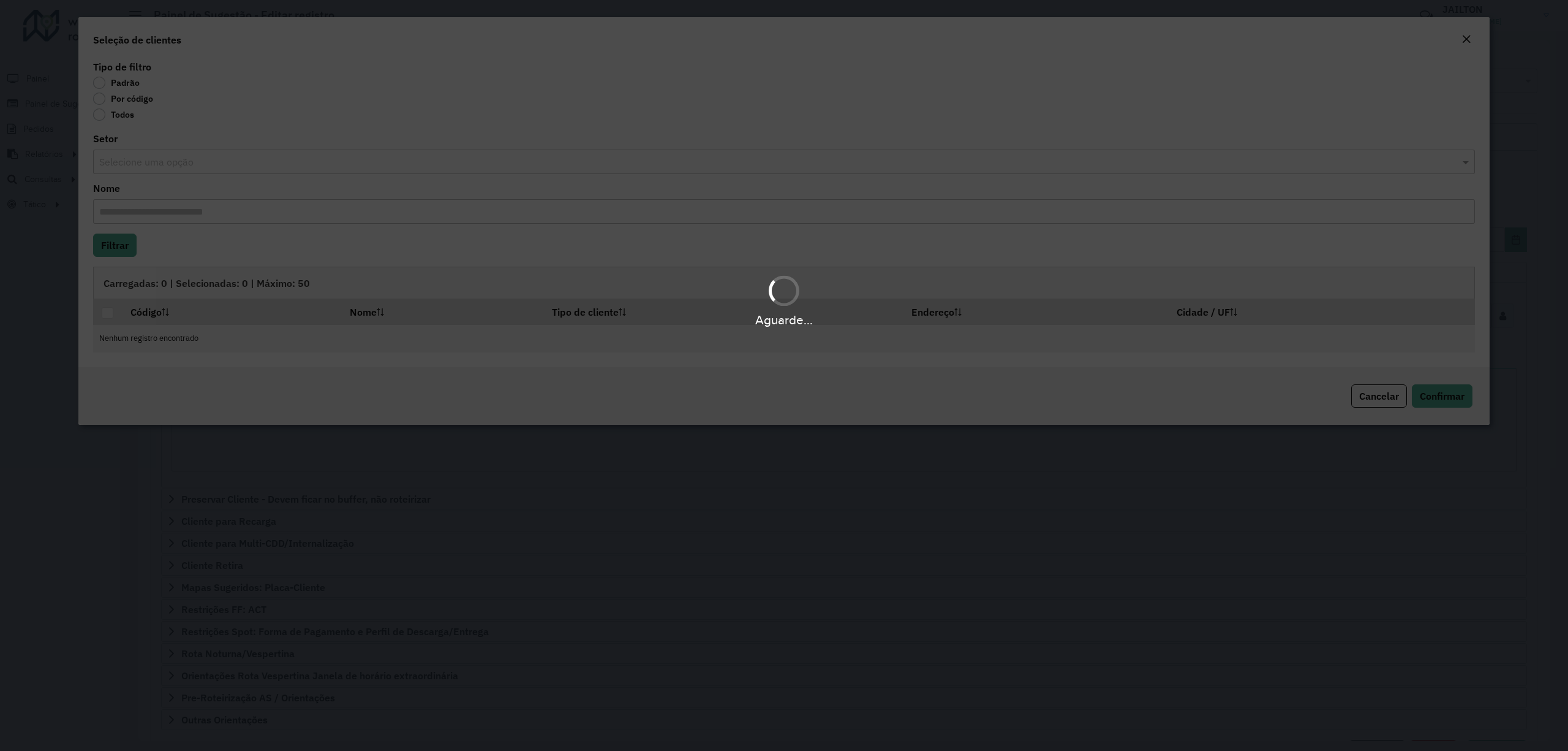
click at [138, 108] on div "Aguarde..." at bounding box center [784, 375] width 1568 height 751
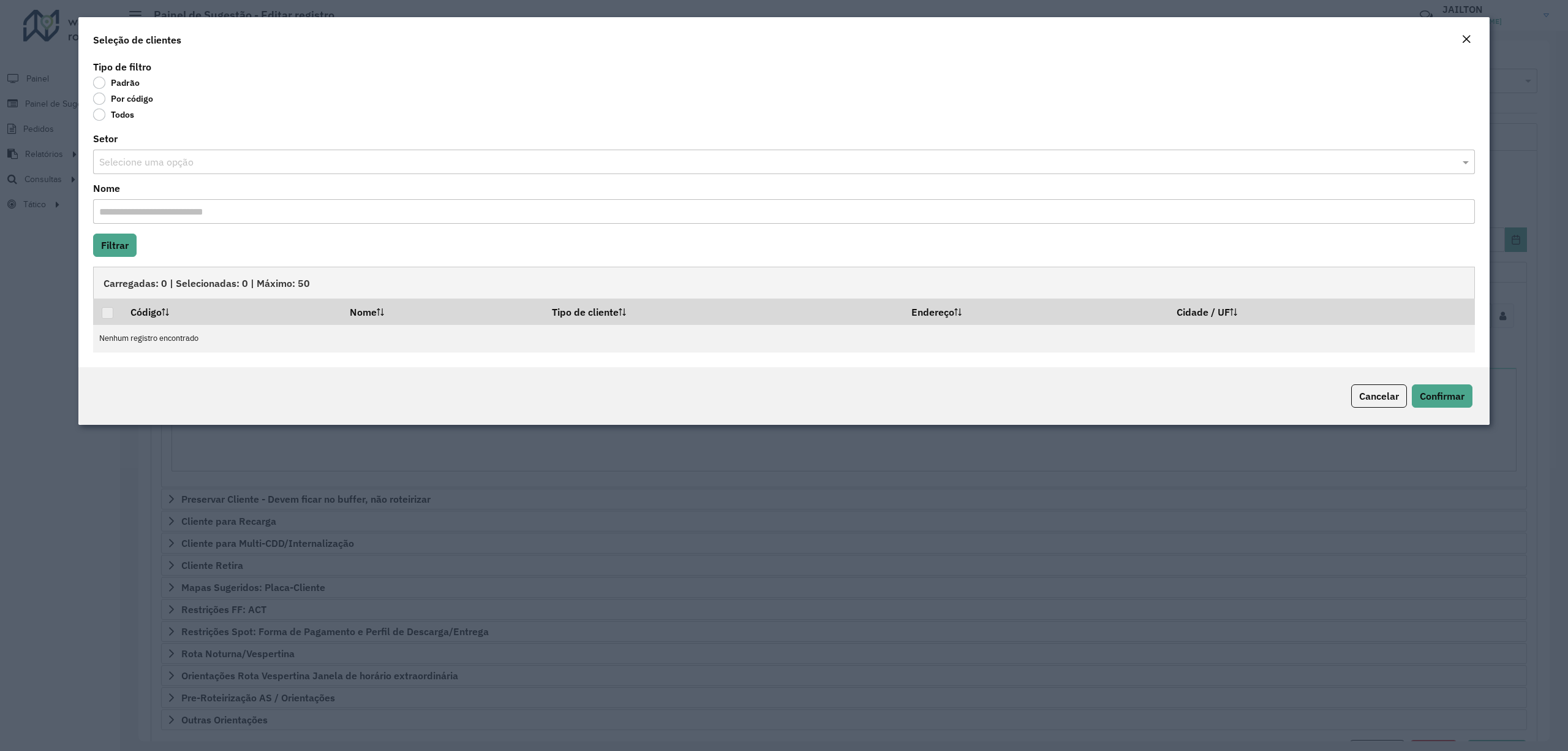
click at [137, 100] on label "Por código" at bounding box center [123, 98] width 60 height 12
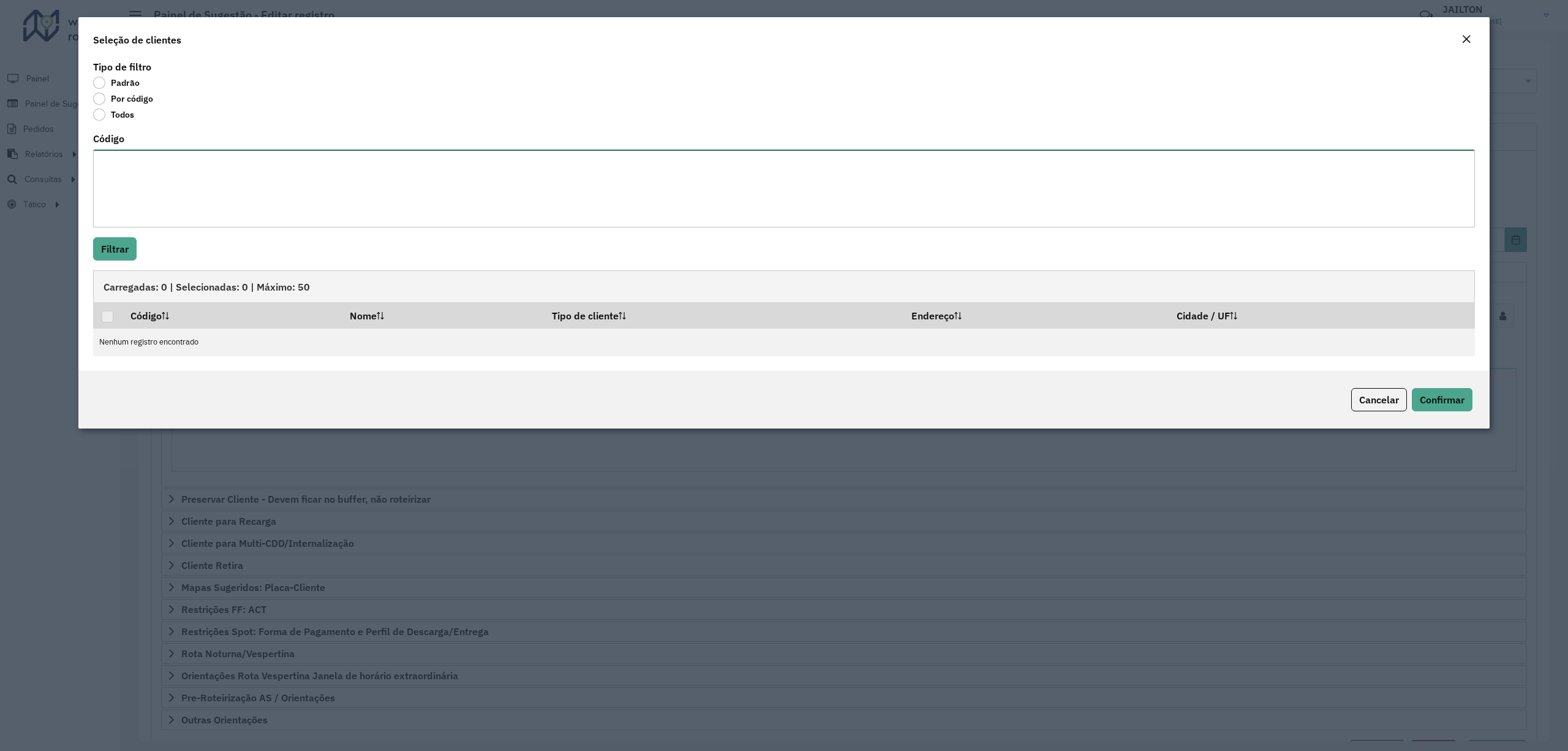
click at [194, 190] on textarea "Código" at bounding box center [784, 188] width 1382 height 78
paste textarea "***** ***** ***** *****"
type textarea "***** ***** ***** *****"
click at [120, 255] on button "Filtrar" at bounding box center [115, 248] width 43 height 23
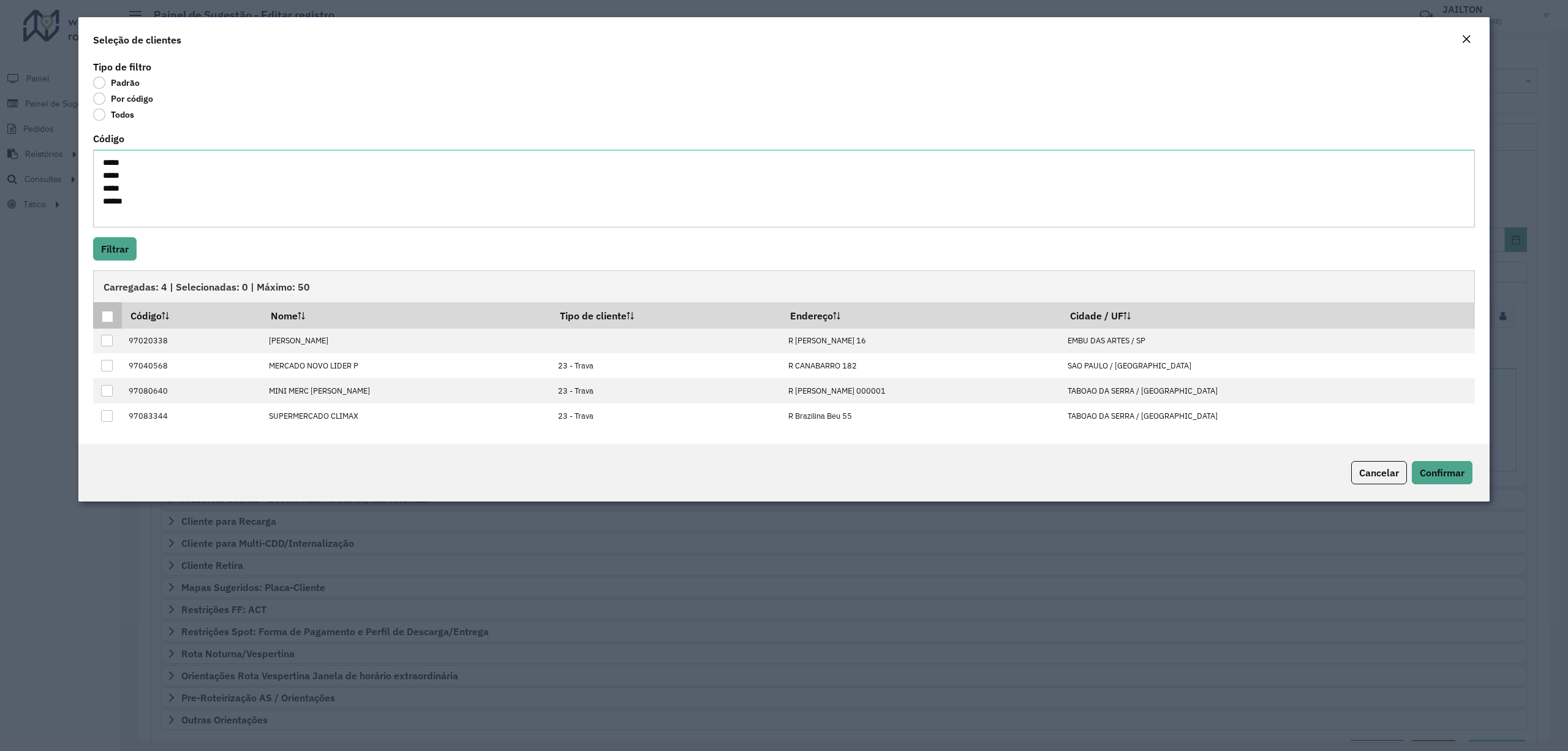
click at [111, 309] on th at bounding box center [108, 315] width 29 height 26
click at [100, 312] on th at bounding box center [108, 315] width 29 height 26
click at [113, 321] on div at bounding box center [108, 316] width 12 height 12
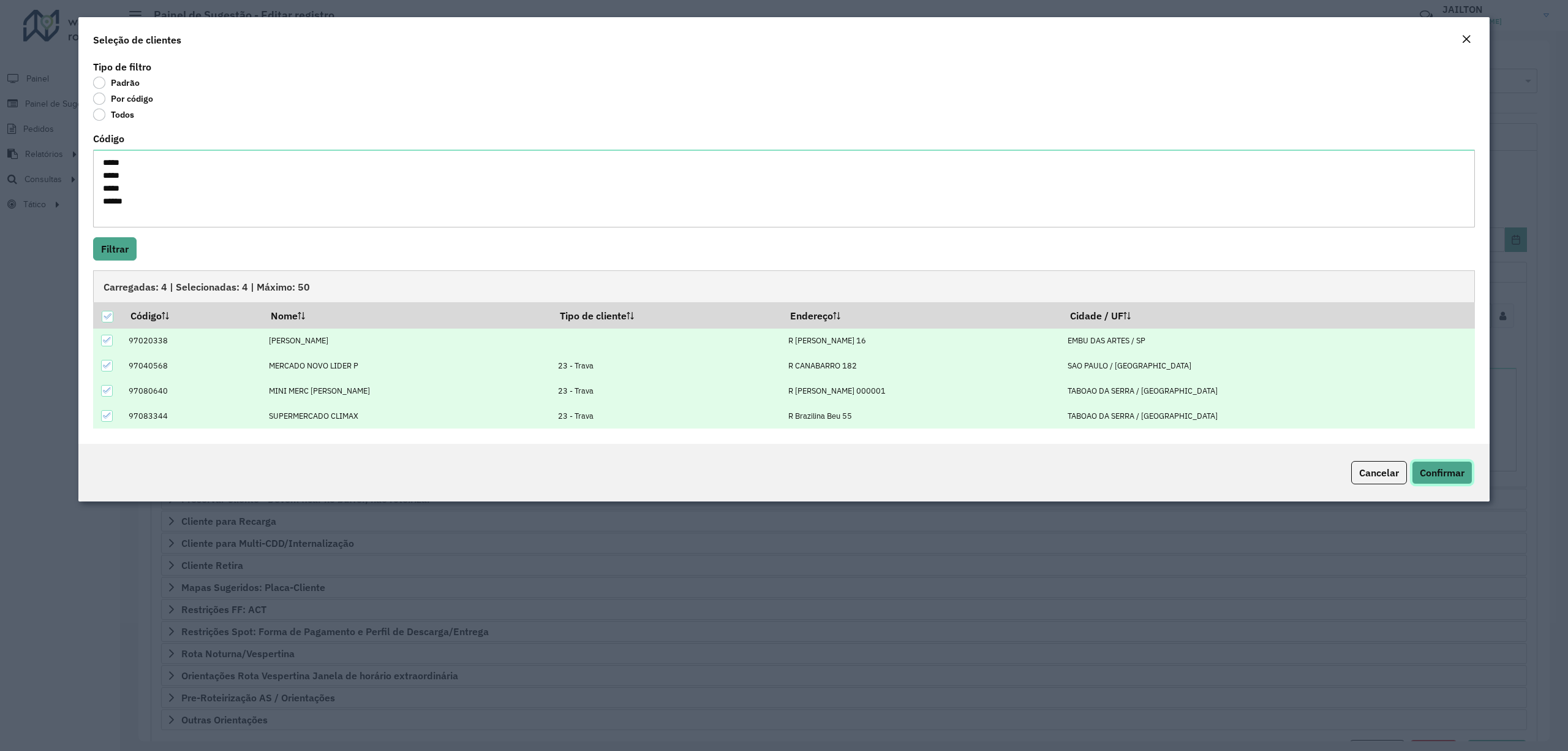
click at [1419, 476] on span "Confirmar" at bounding box center [1442, 472] width 45 height 12
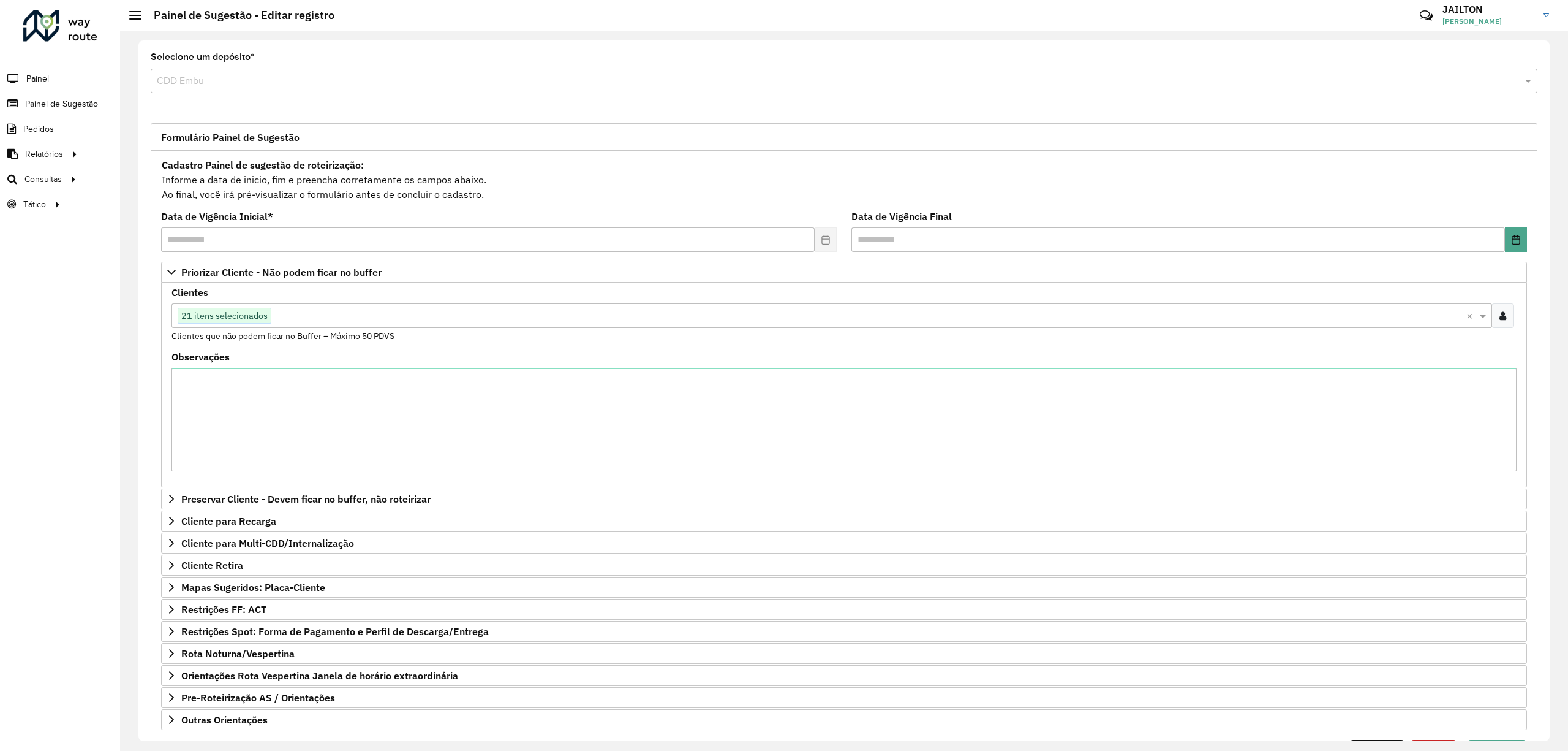
scroll to position [71, 0]
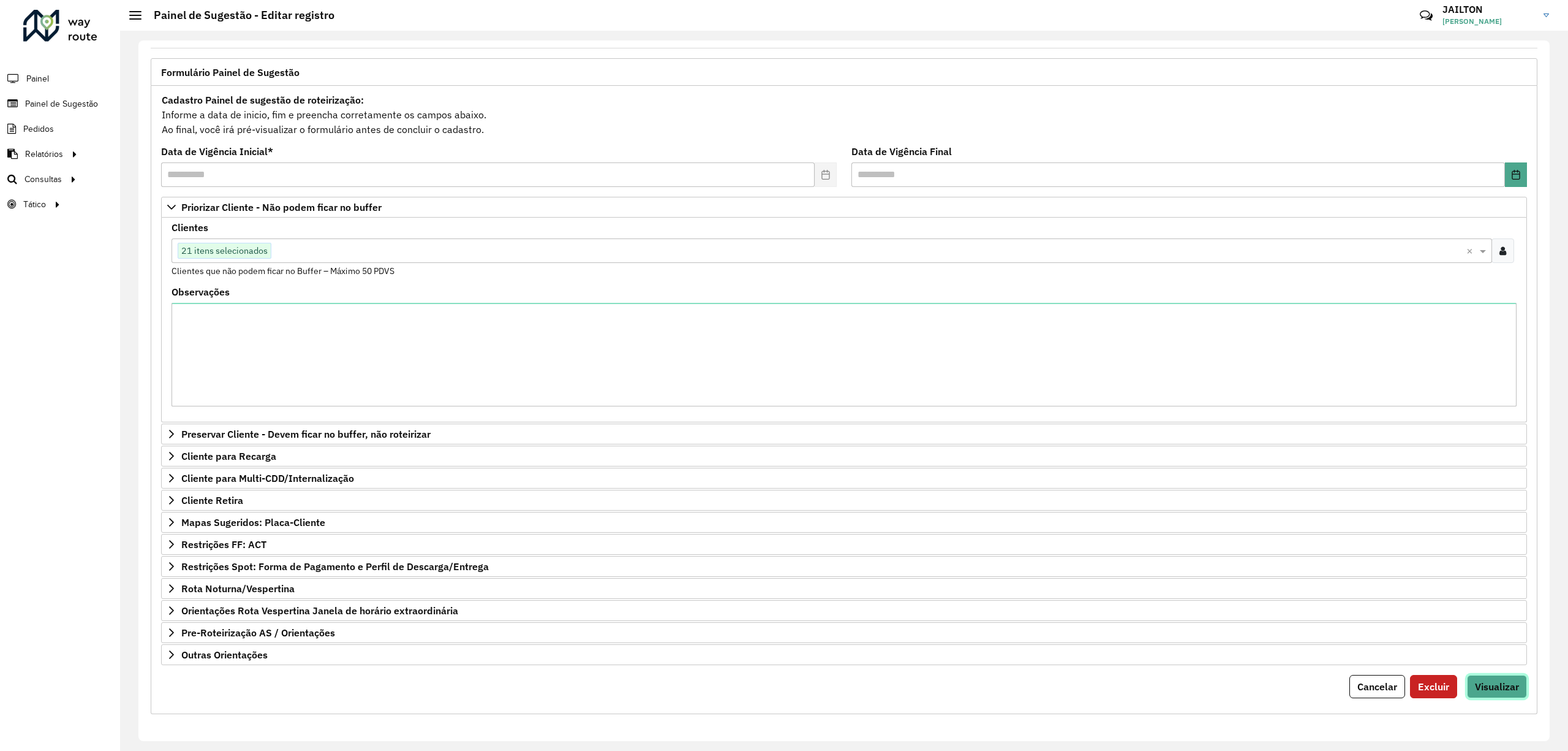
click at [1499, 689] on span "Visualizar" at bounding box center [1497, 686] width 44 height 12
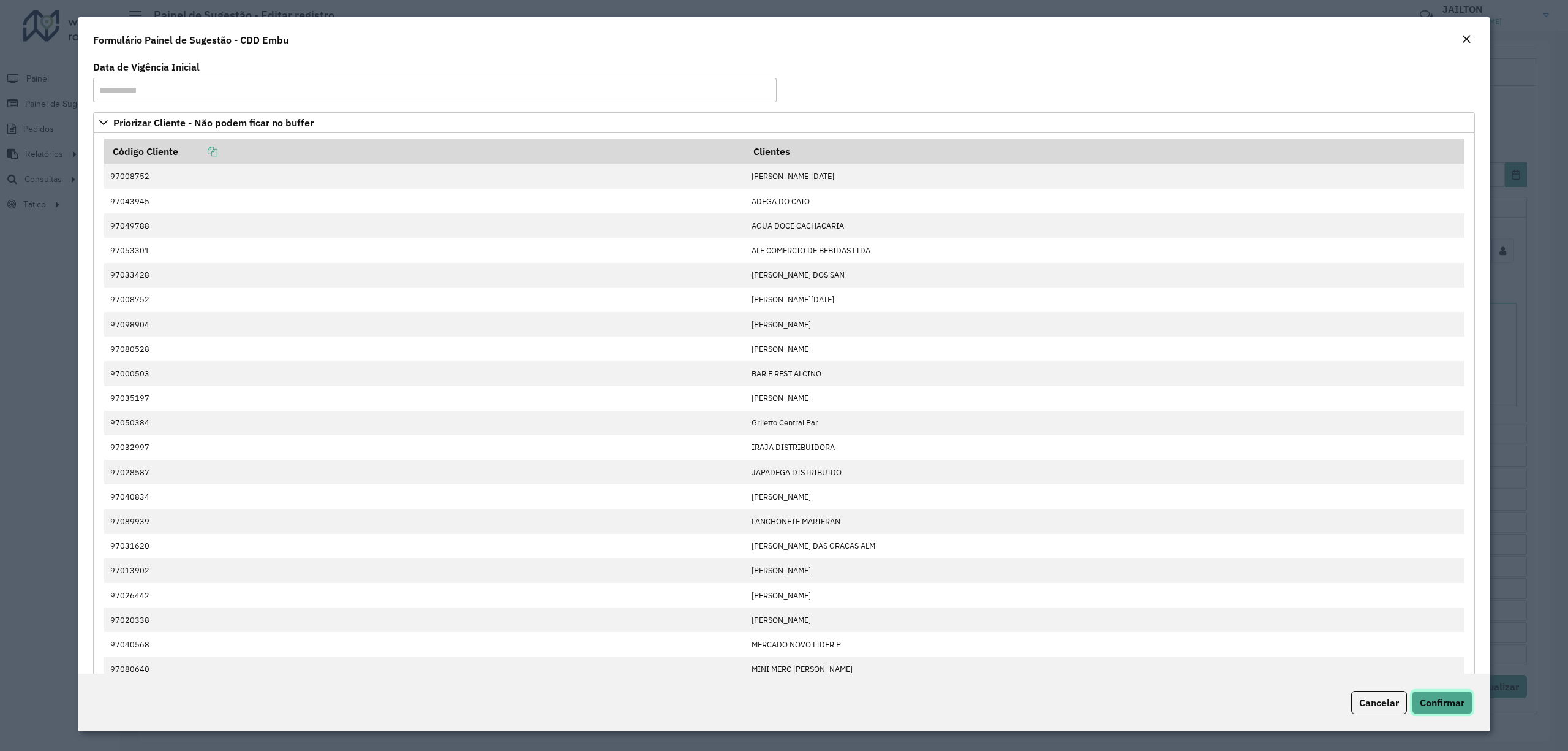
click at [1452, 701] on span "Confirmar" at bounding box center [1442, 702] width 45 height 12
